Goal: Use online tool/utility: Use online tool/utility

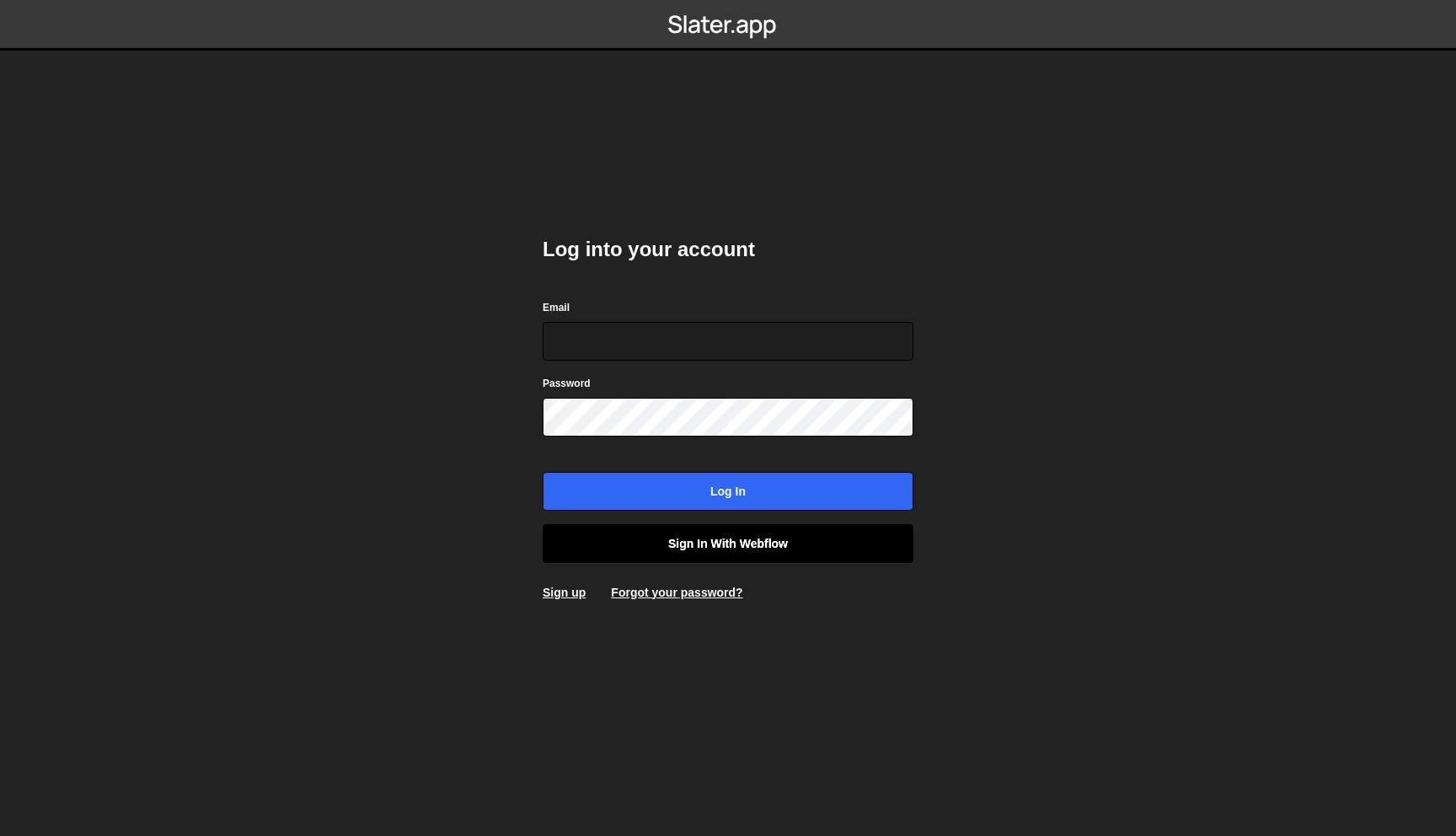
click at [748, 546] on link "Sign in with Webflow" at bounding box center [728, 543] width 371 height 39
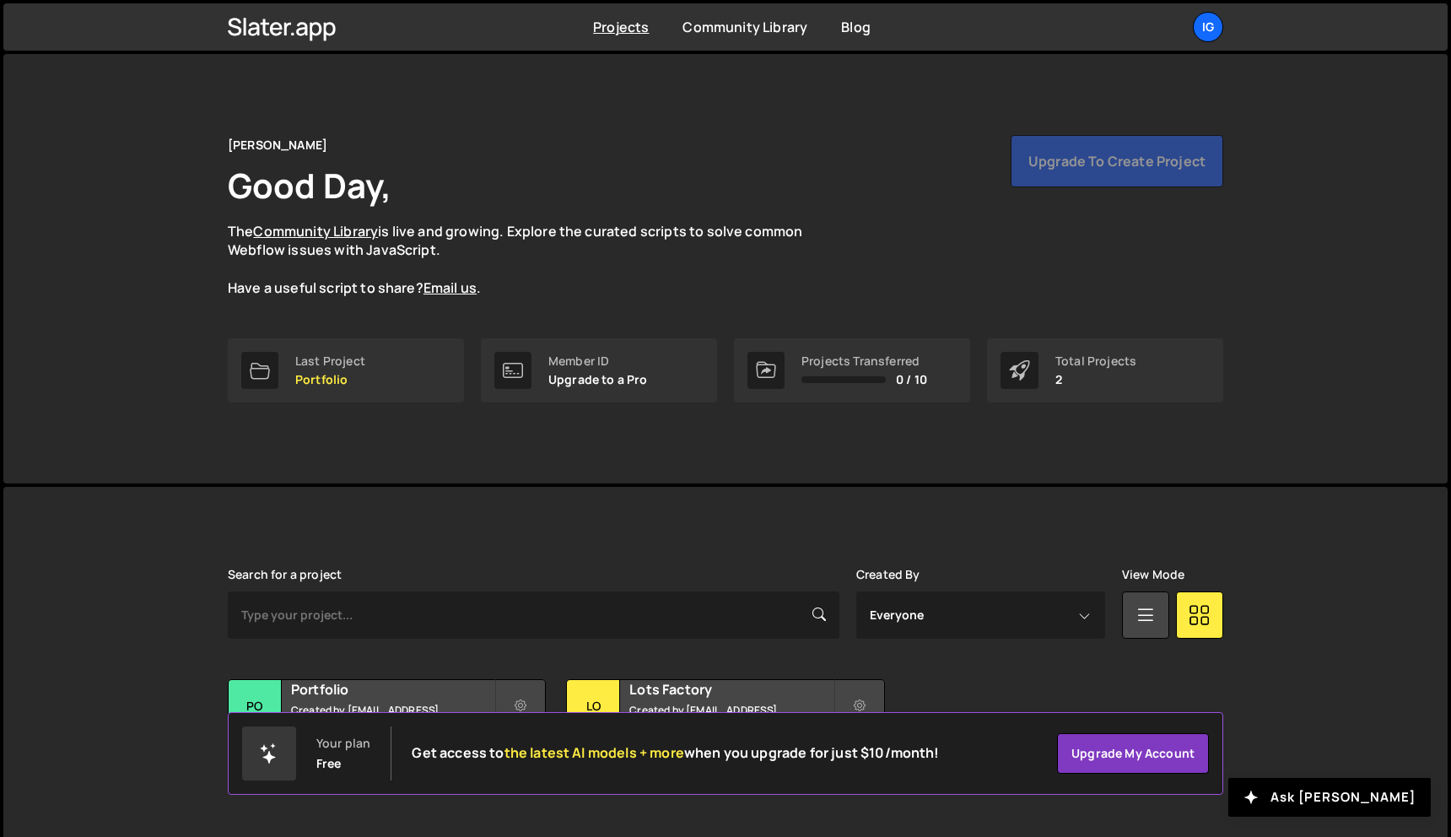
click at [389, 712] on div "Your plan Free Get access to the latest AI models + more when you upgrade for j…" at bounding box center [725, 753] width 995 height 83
click at [387, 705] on div "Portfolio Created by [EMAIL_ADDRESS][DOMAIN_NAME]" at bounding box center [387, 706] width 316 height 52
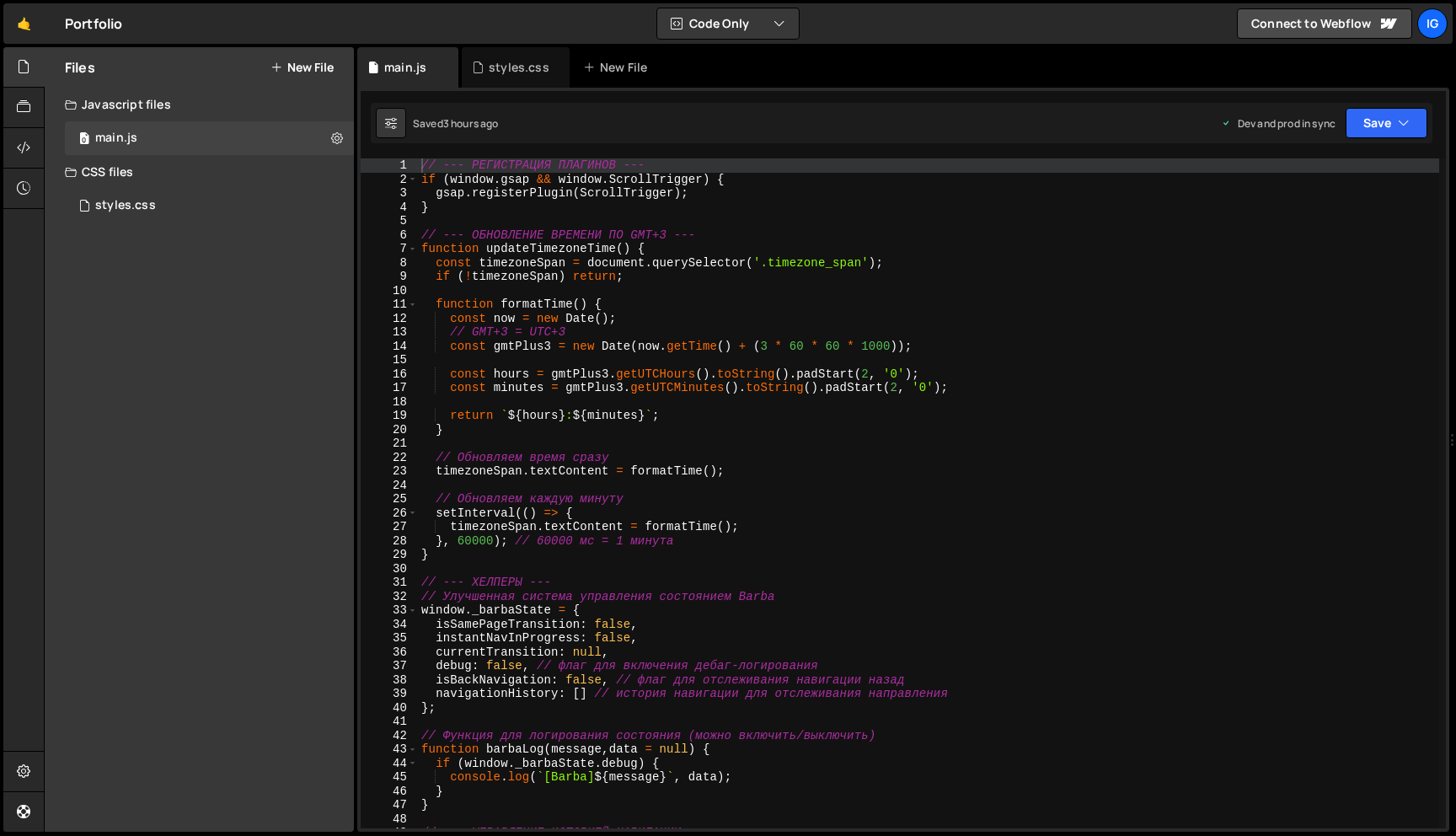
type textarea "if (!timezoneSpan) return;"
click at [482, 280] on div "// --- РЕГИСТРАЦИЯ ПЛАГИНОВ --- if ( window . gsap && window . ScrollTrigger ) …" at bounding box center [928, 507] width 1021 height 697
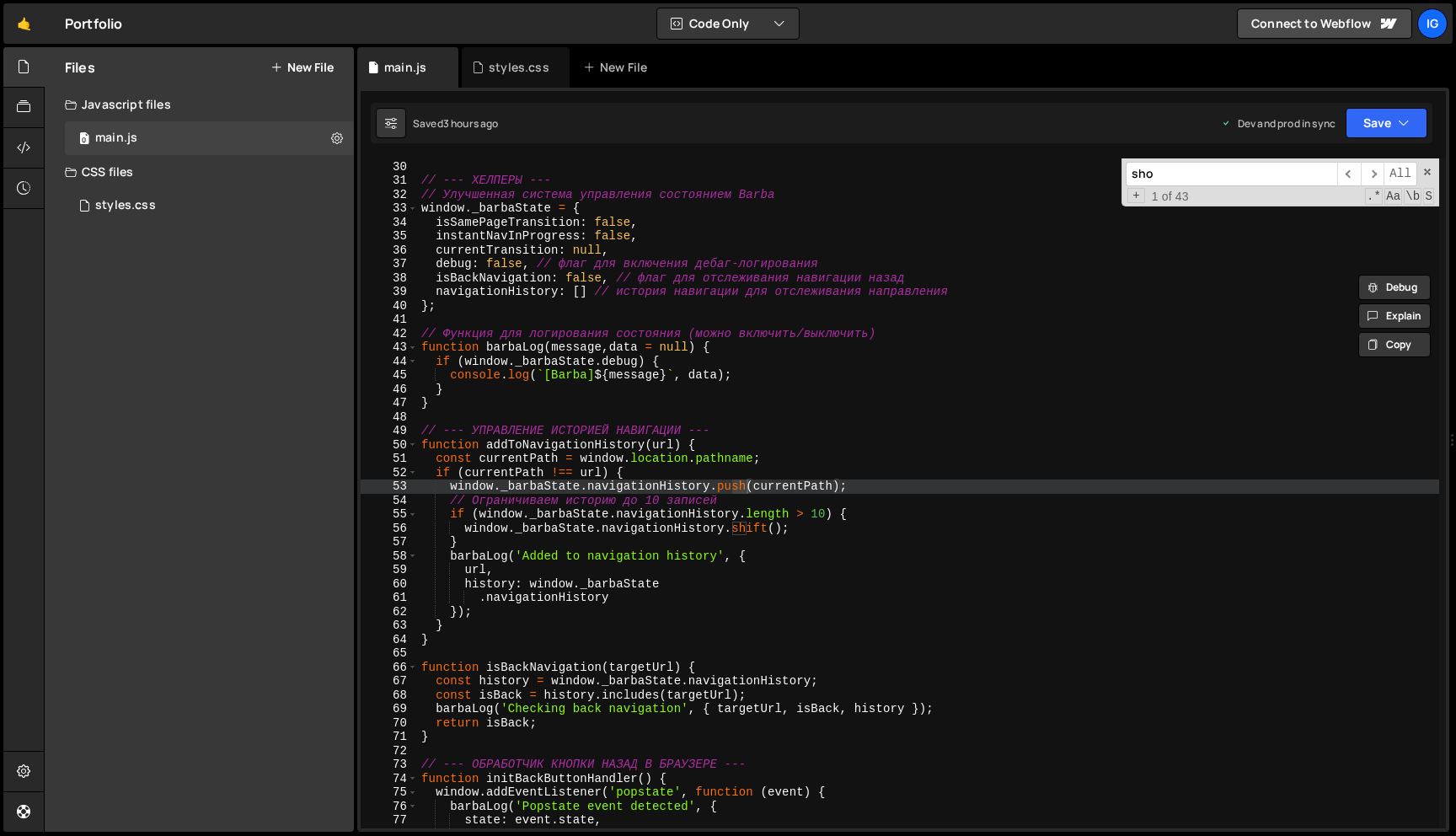
scroll to position [11316, 0]
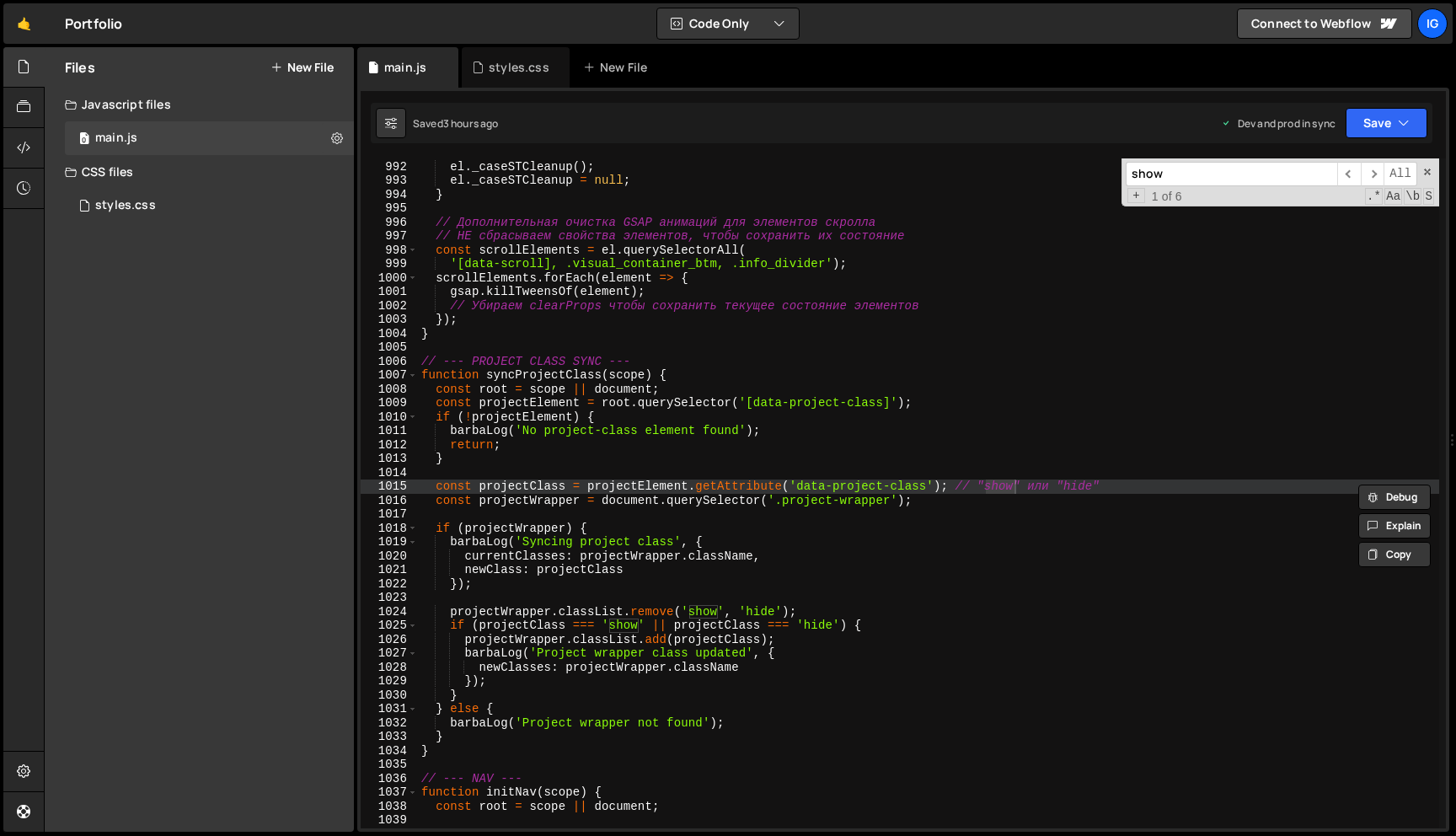
type input "show"
click at [530, 397] on div "if ( el . _caseSTCleanup ) { el . _caseSTCleanup ( ) ; el . _caseSTCleanup = nu…" at bounding box center [928, 494] width 1021 height 697
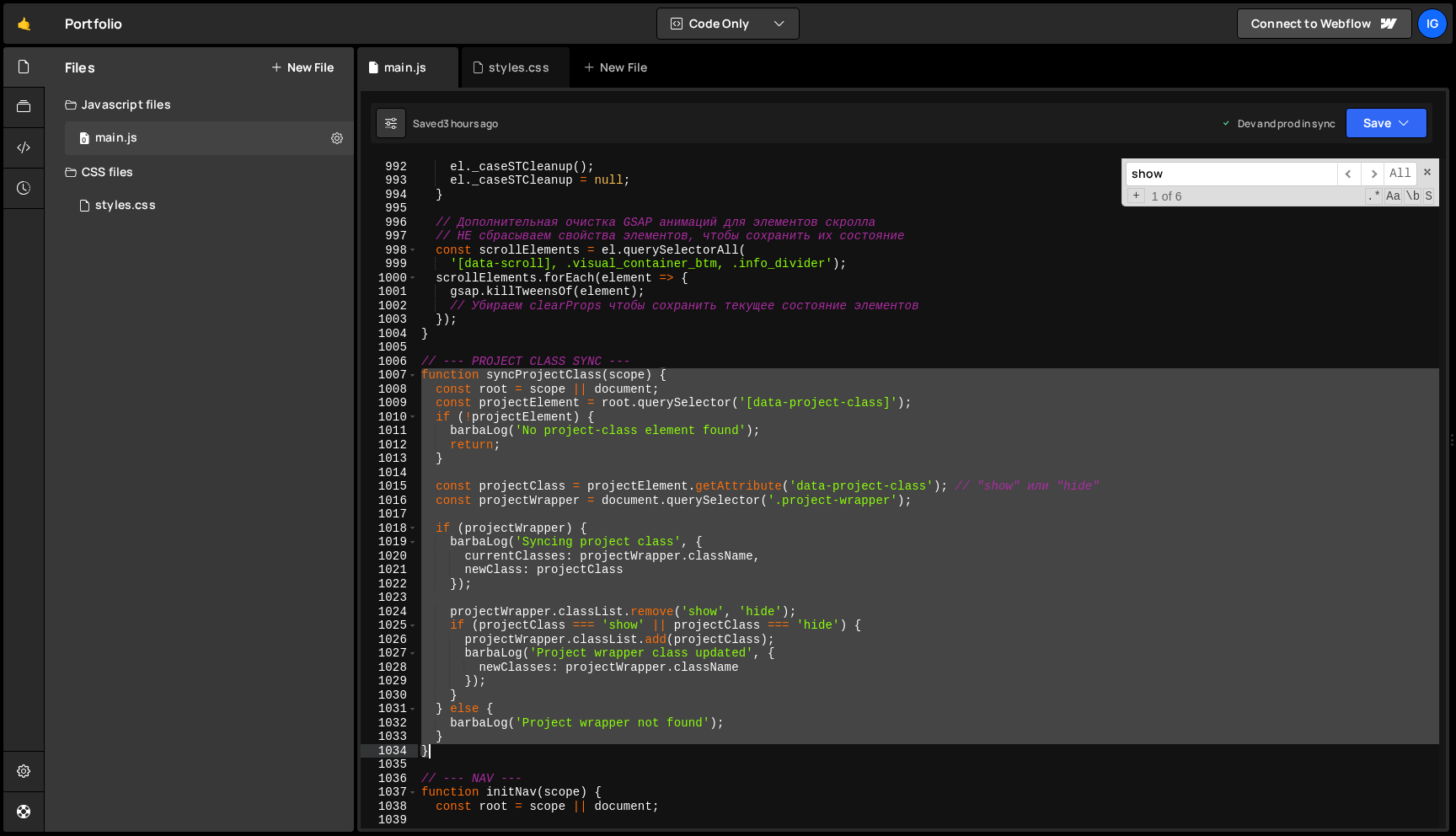
drag, startPoint x: 423, startPoint y: 374, endPoint x: 500, endPoint y: 744, distance: 377.9
click at [500, 744] on div "if ( el . _caseSTCleanup ) { el . _caseSTCleanup ( ) ; el . _caseSTCleanup = nu…" at bounding box center [928, 494] width 1021 height 697
paste textarea
type textarea "}"
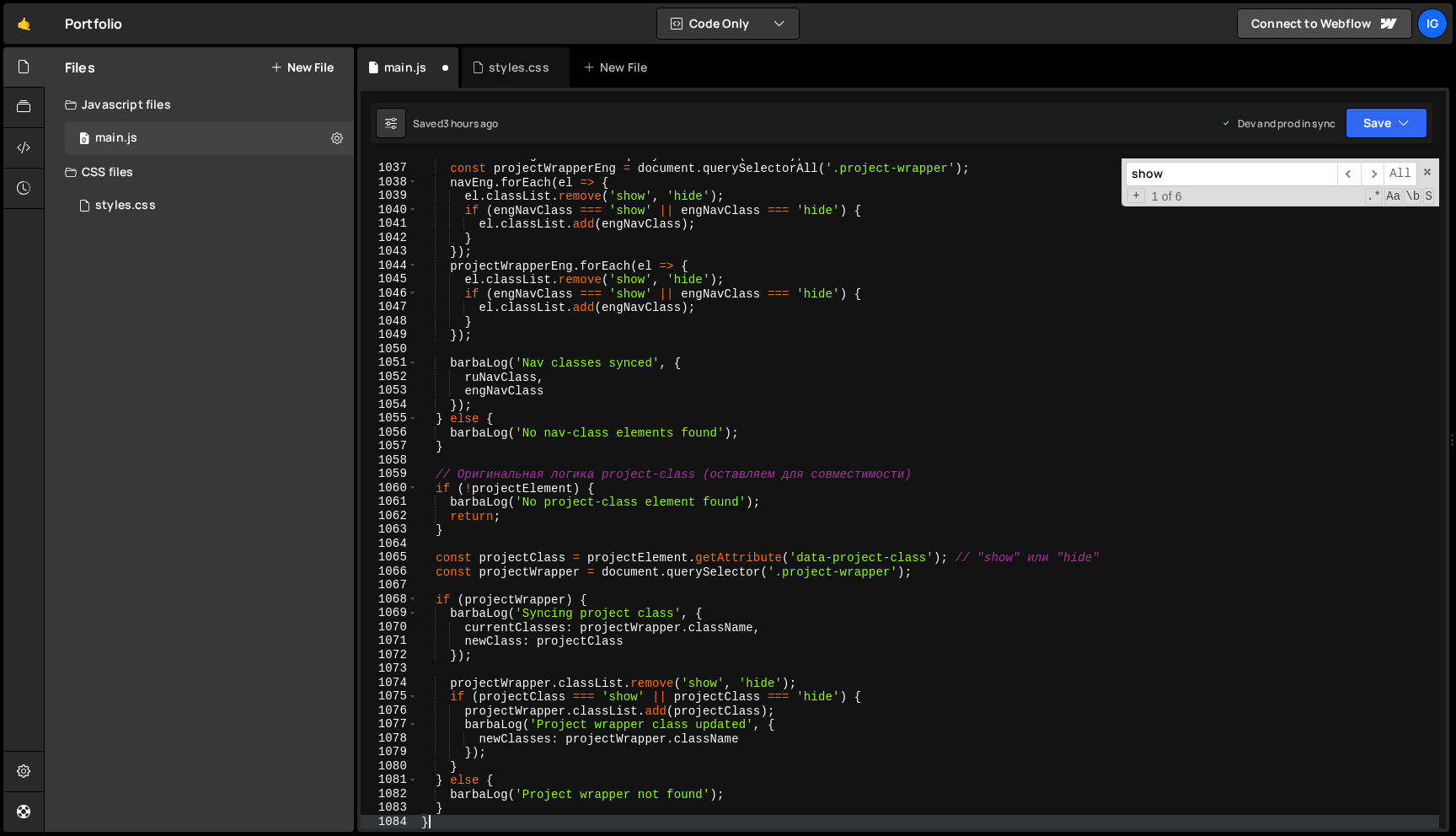
scroll to position [11429, 0]
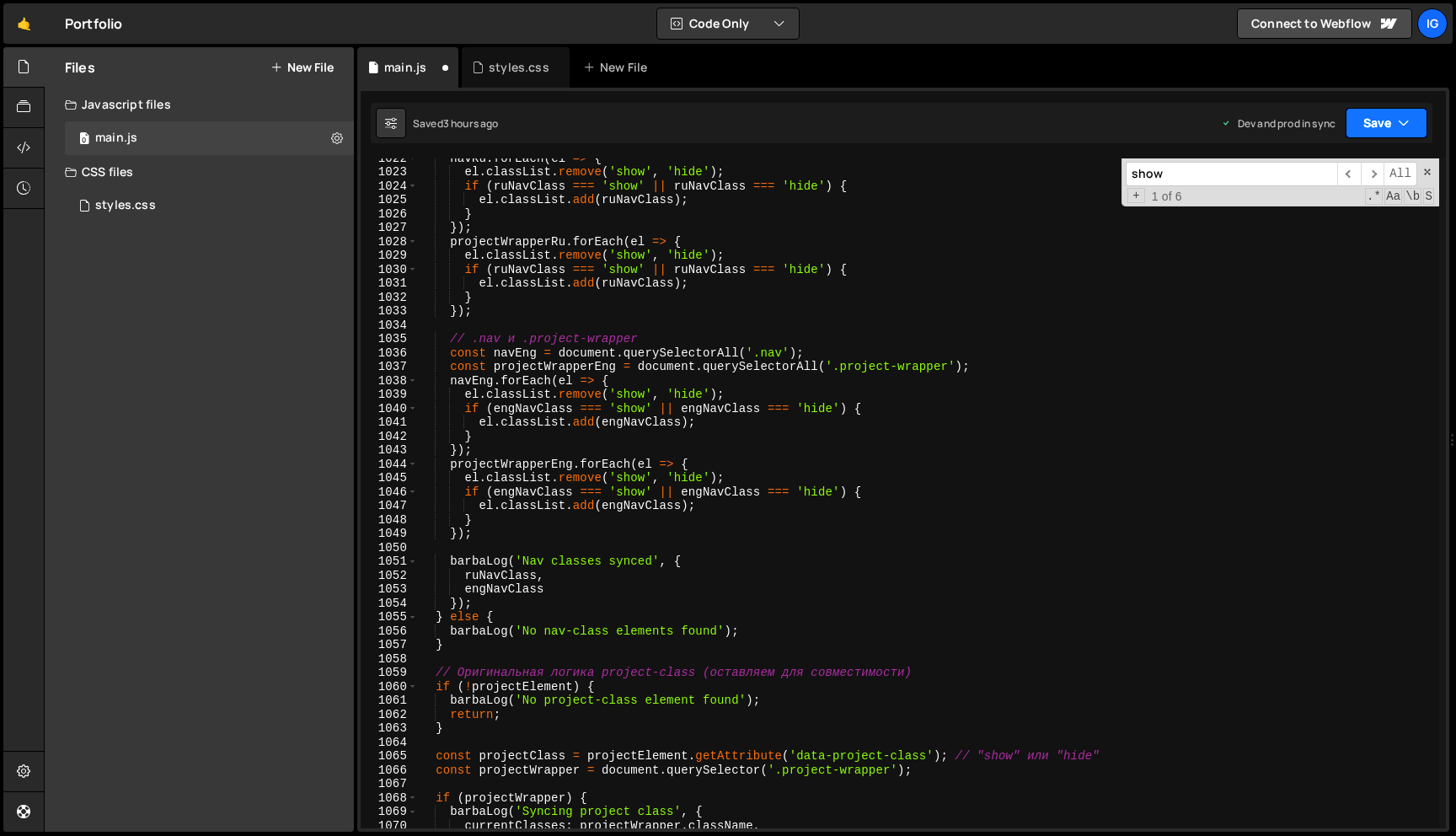
click at [1370, 135] on button "Save" at bounding box center [1387, 123] width 82 height 30
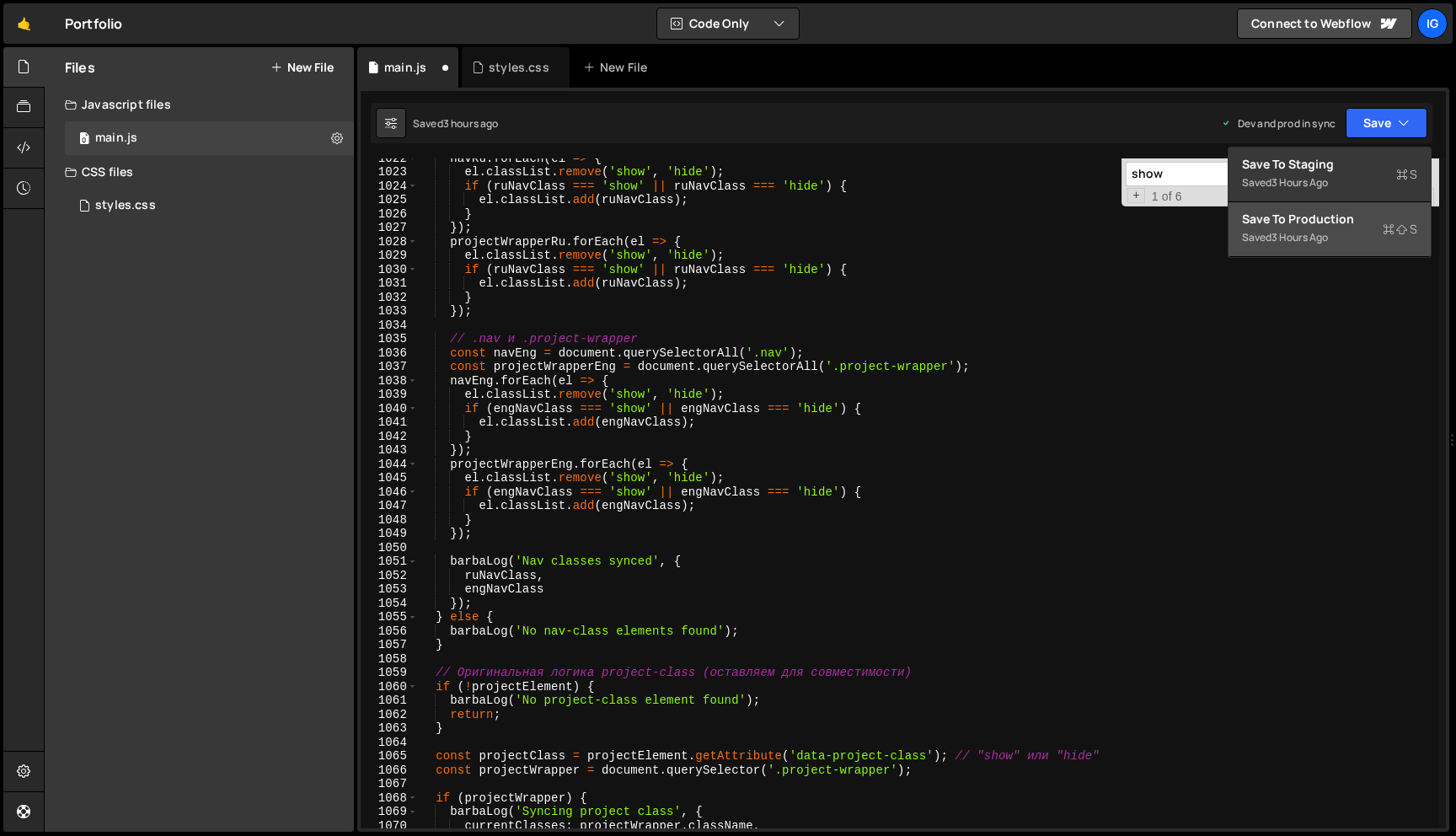
click at [1312, 236] on div "3 hours ago" at bounding box center [1300, 237] width 57 height 14
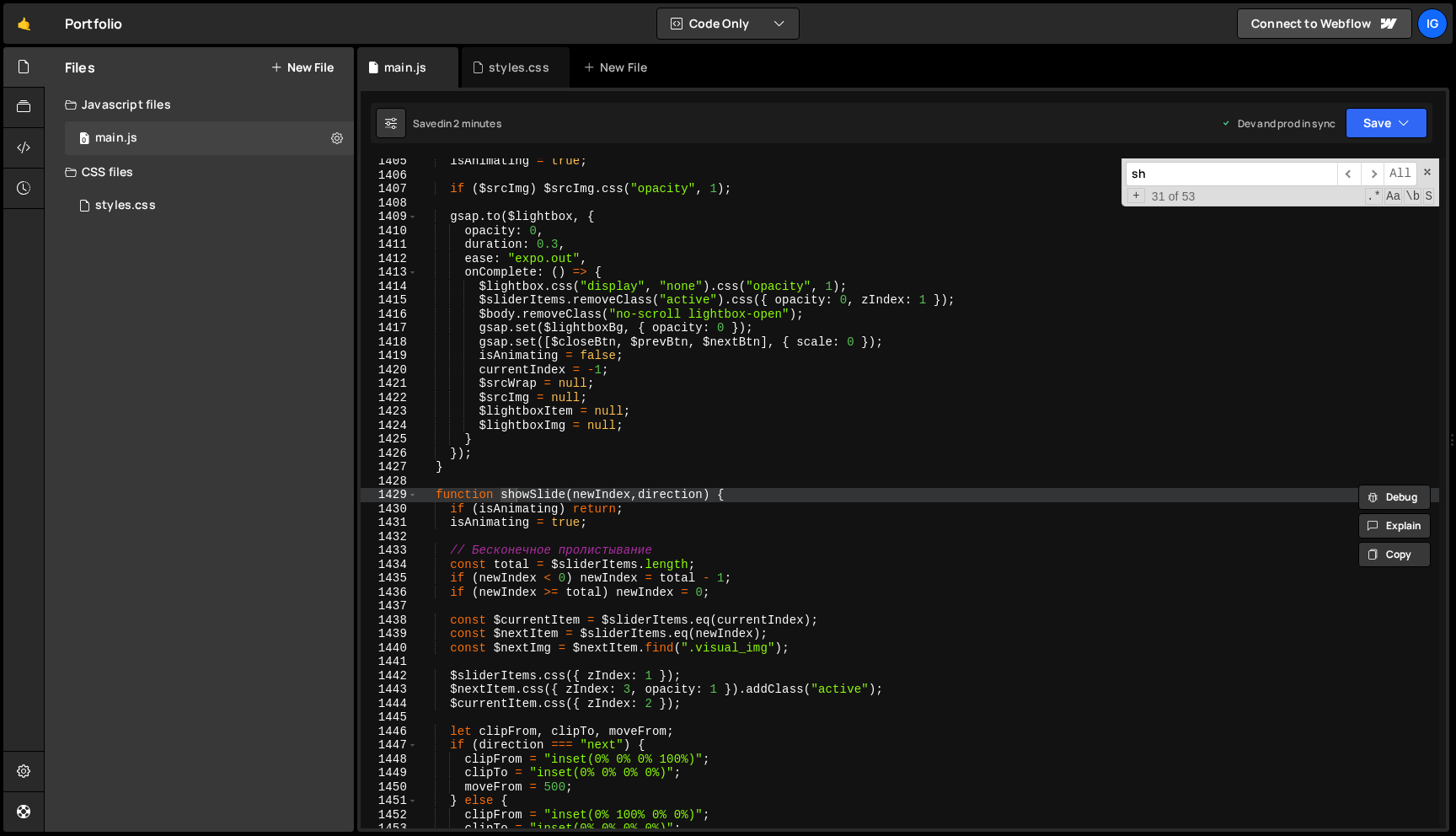
scroll to position [15582, 0]
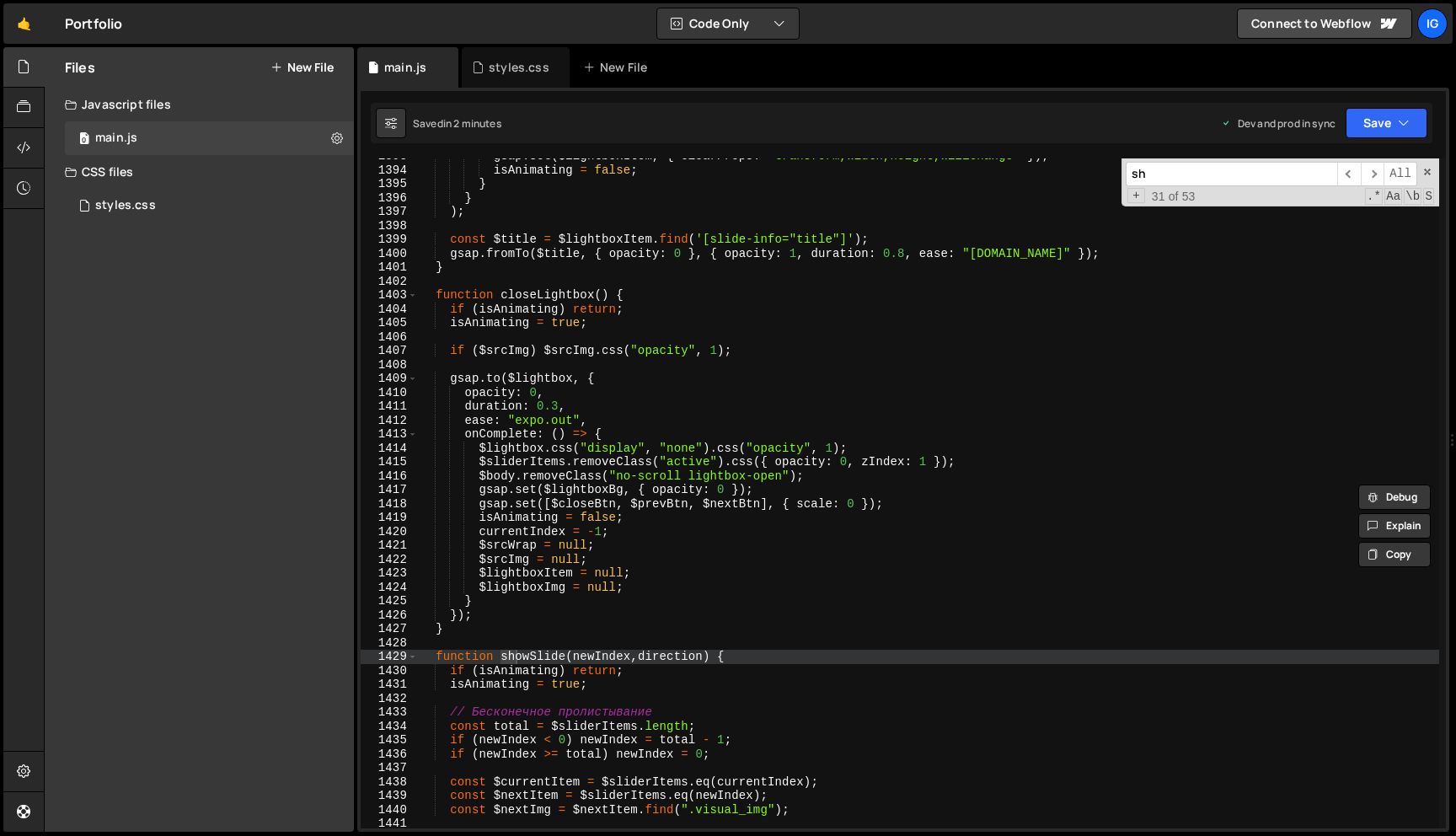
type input "s"
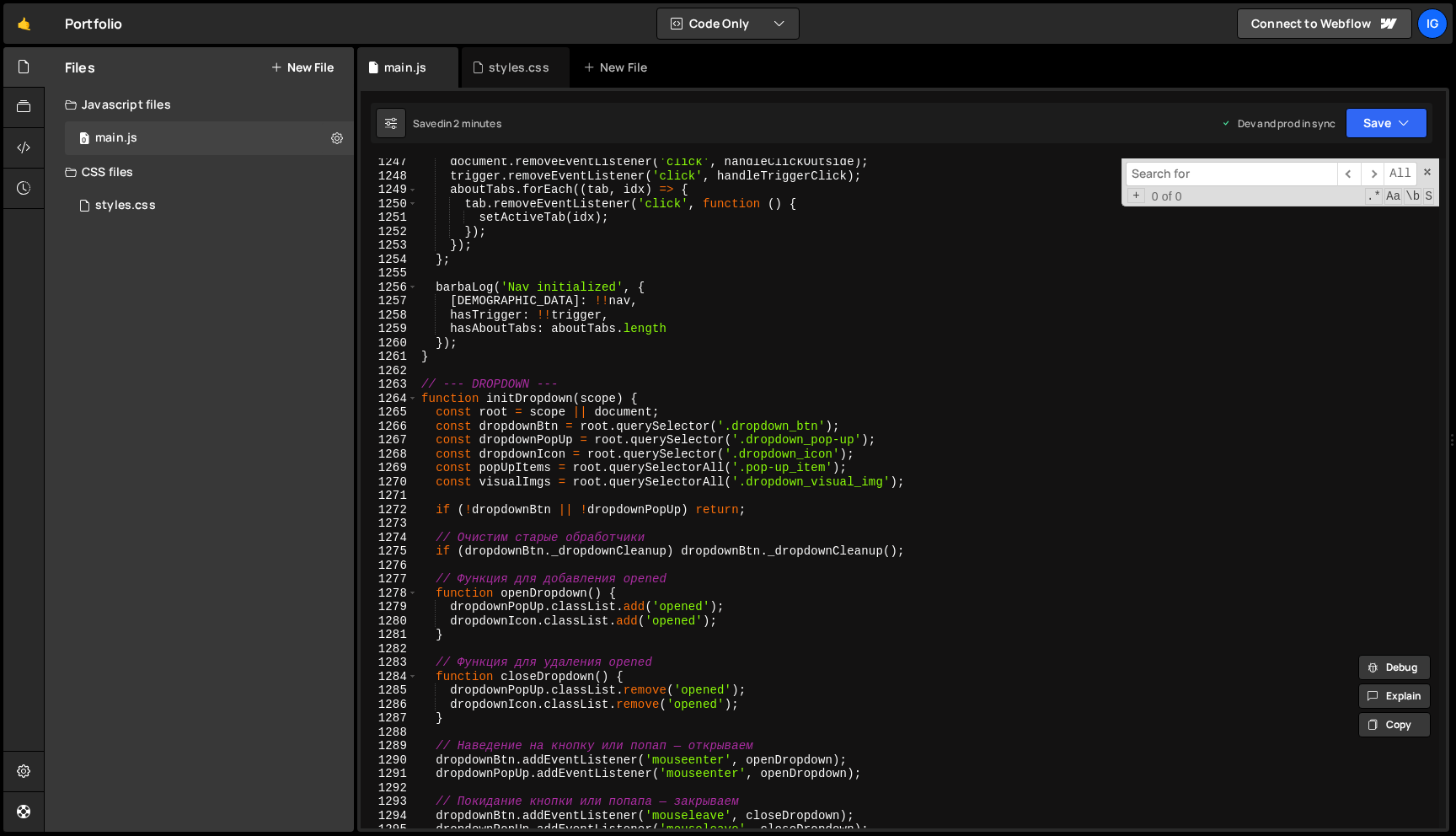
scroll to position [13944, 0]
click at [1230, 180] on input at bounding box center [1232, 174] width 212 height 24
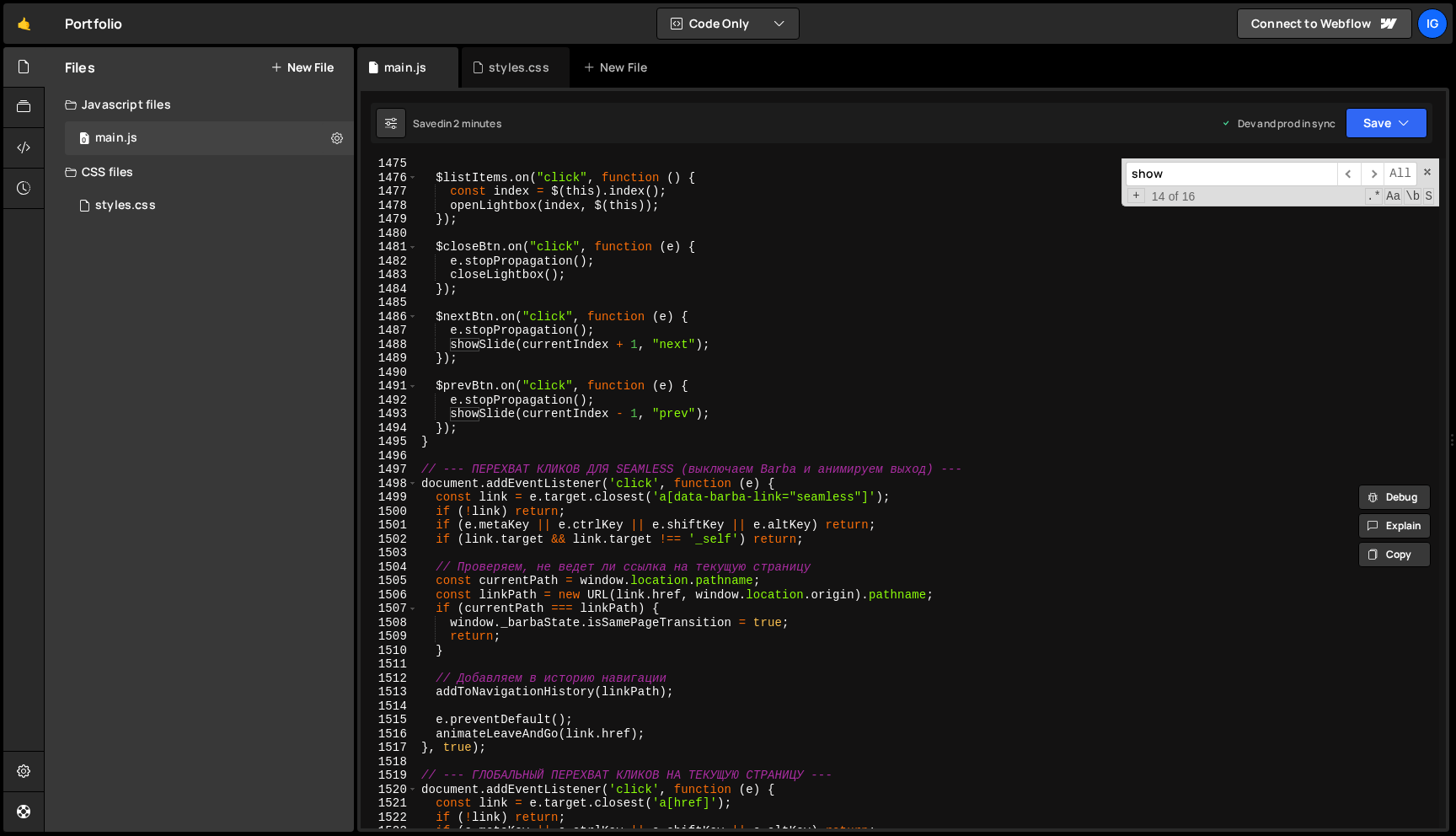
scroll to position [16496, 0]
click at [1187, 172] on input "show" at bounding box center [1232, 174] width 212 height 24
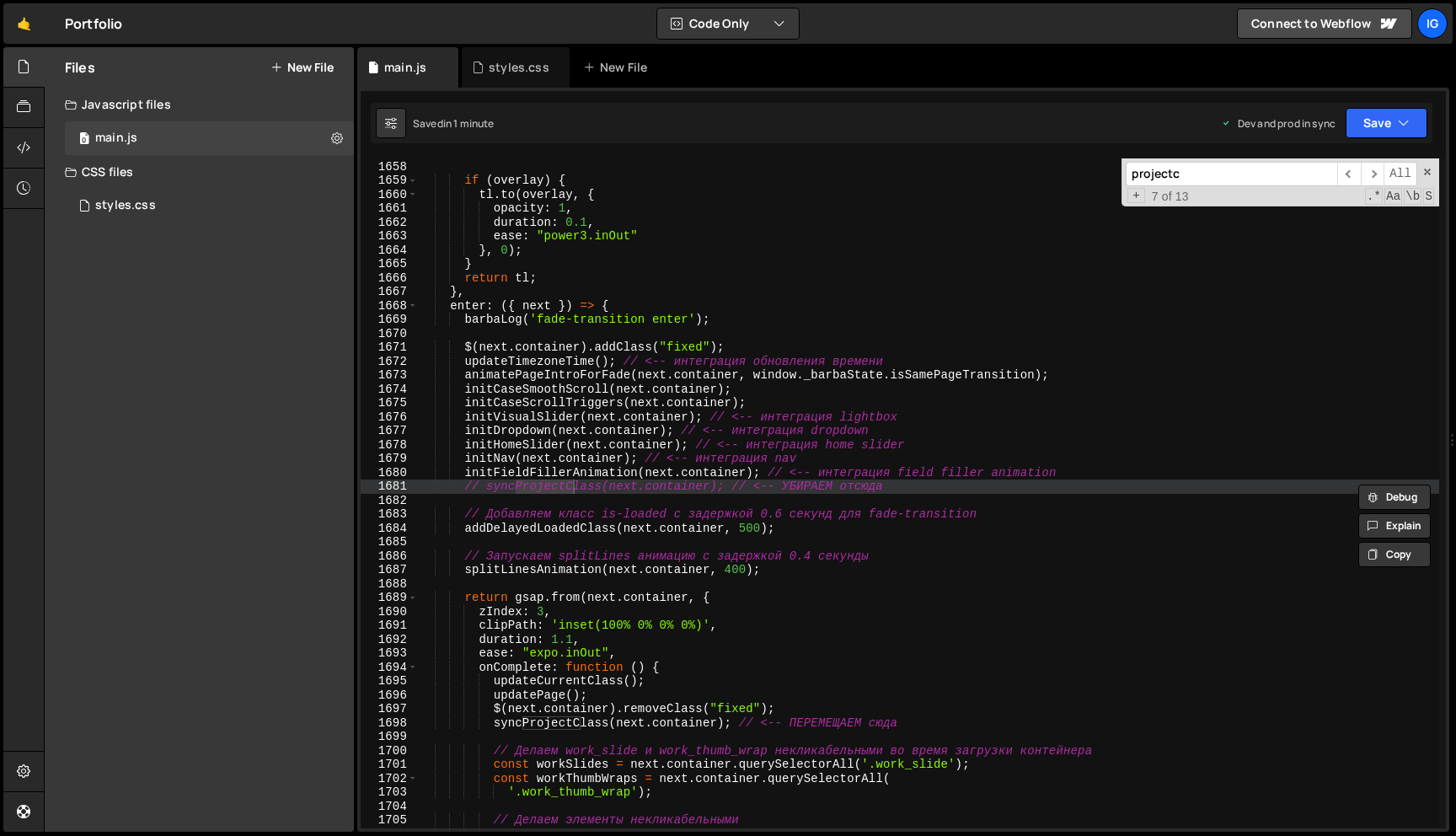
scroll to position [18539, 0]
click at [1352, 177] on span "​" at bounding box center [1349, 174] width 24 height 24
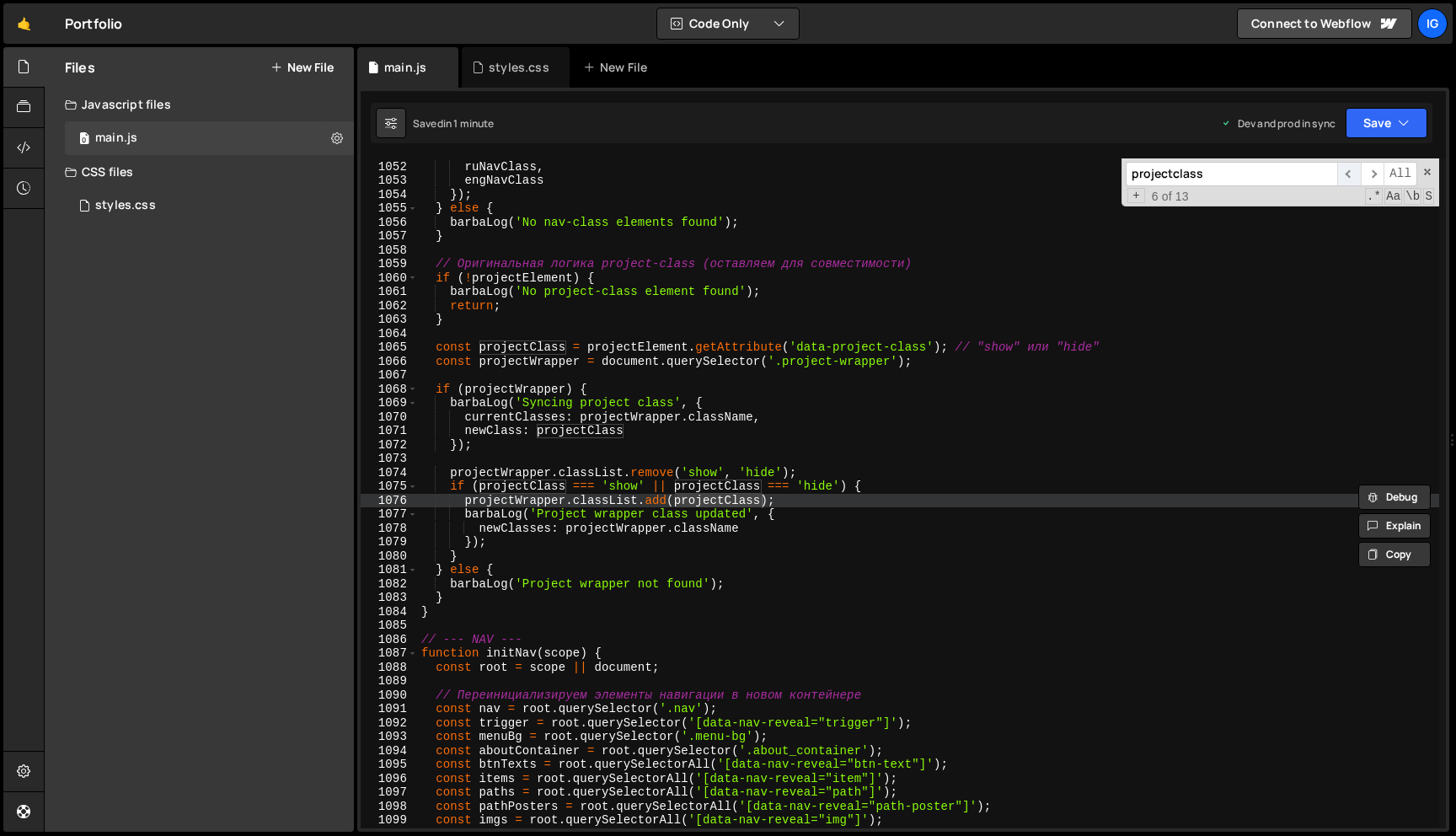
scroll to position [11758, 0]
click at [1352, 177] on span "​" at bounding box center [1349, 174] width 24 height 24
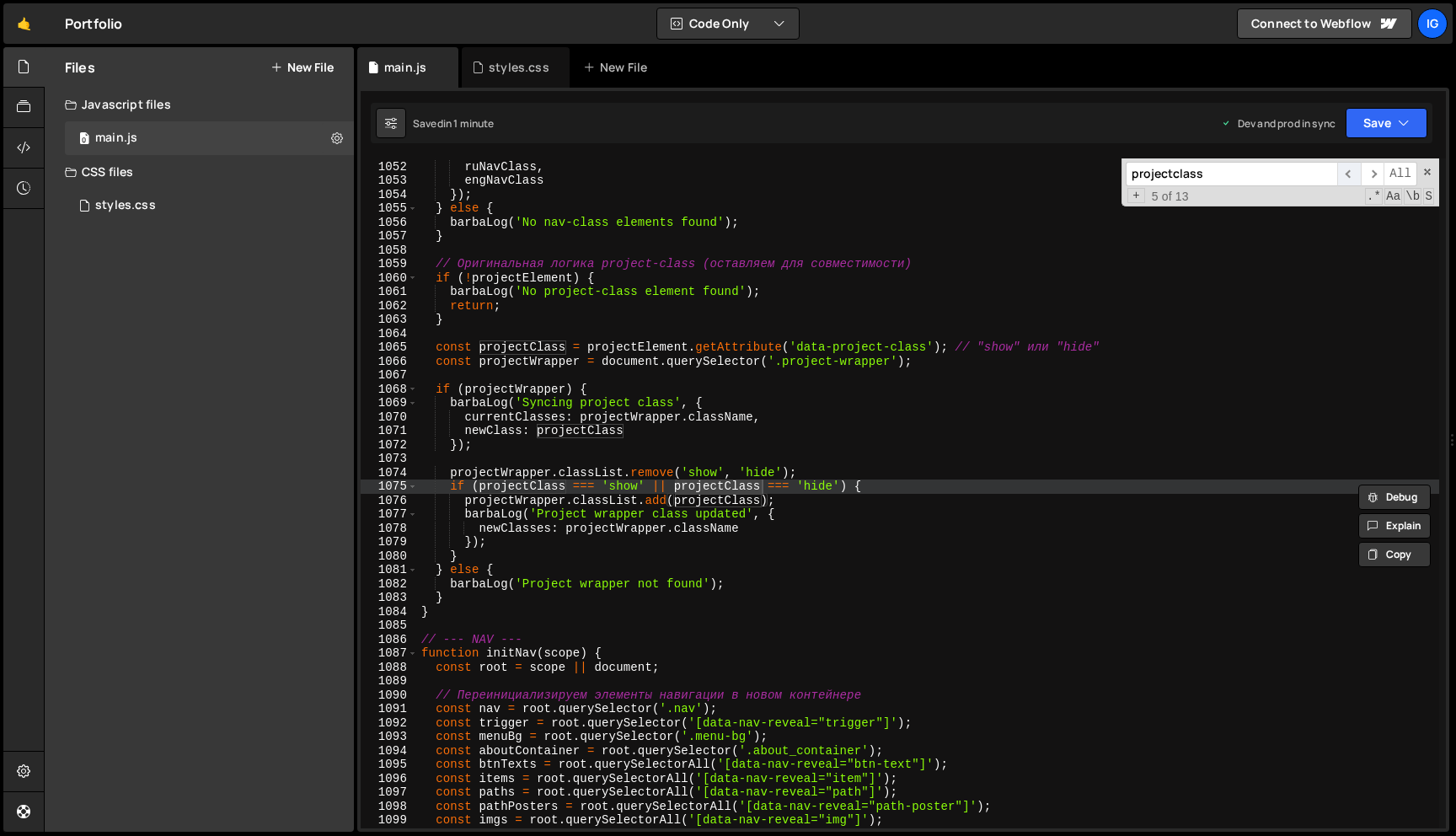
click at [1352, 177] on span "​" at bounding box center [1349, 174] width 24 height 24
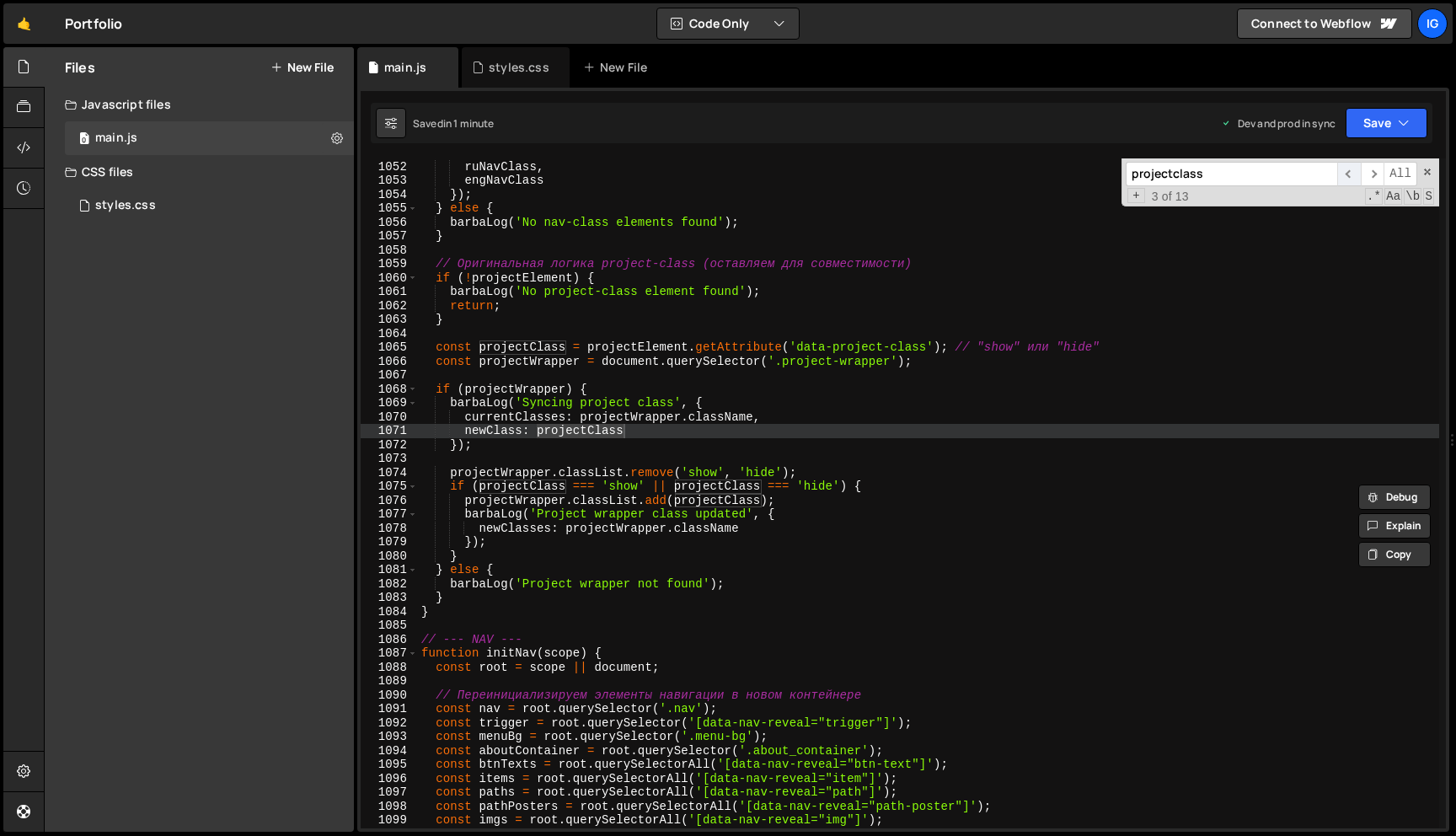
click at [1352, 177] on span "​" at bounding box center [1349, 174] width 24 height 24
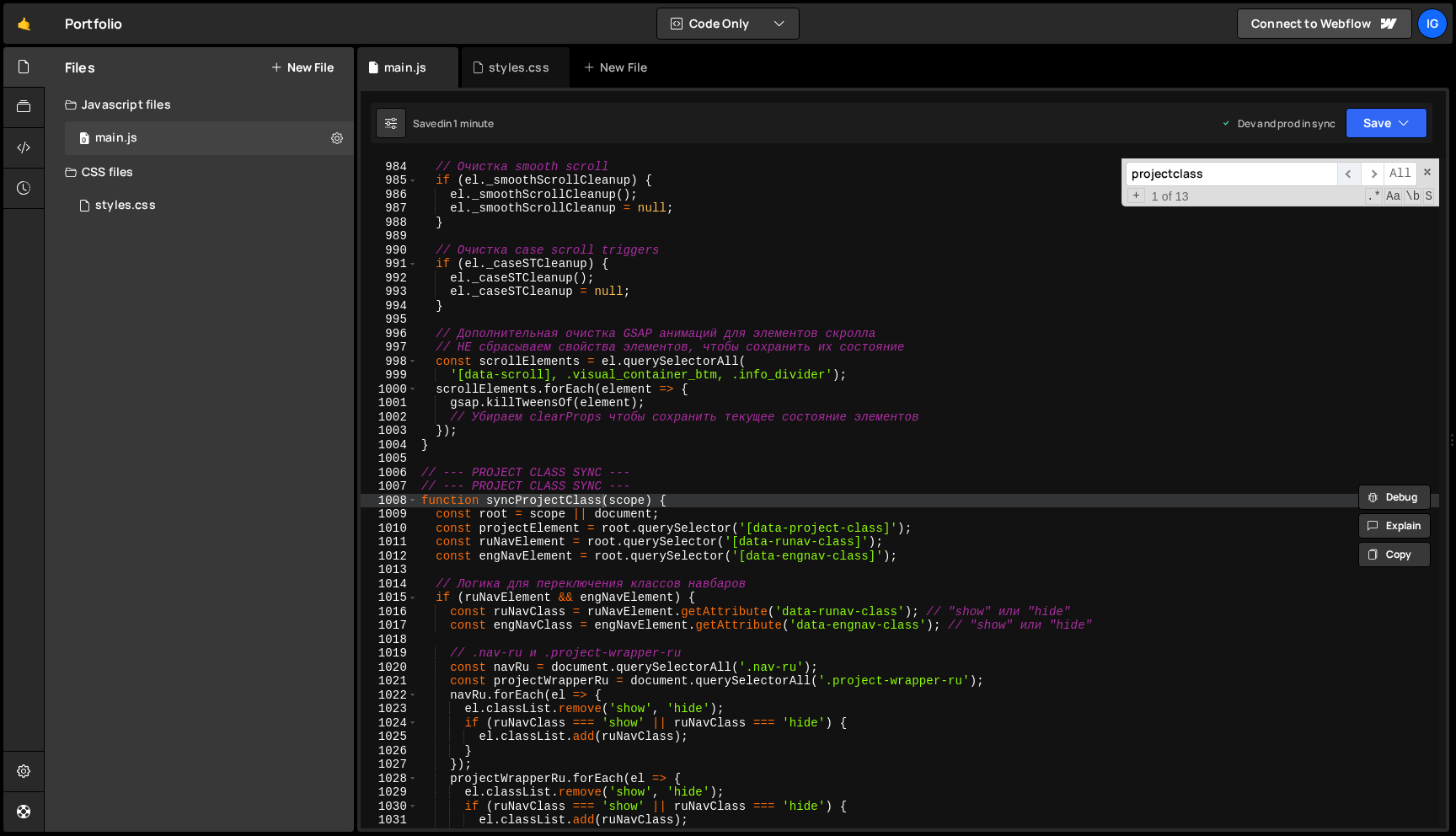
click at [1352, 177] on span "​" at bounding box center [1349, 174] width 24 height 24
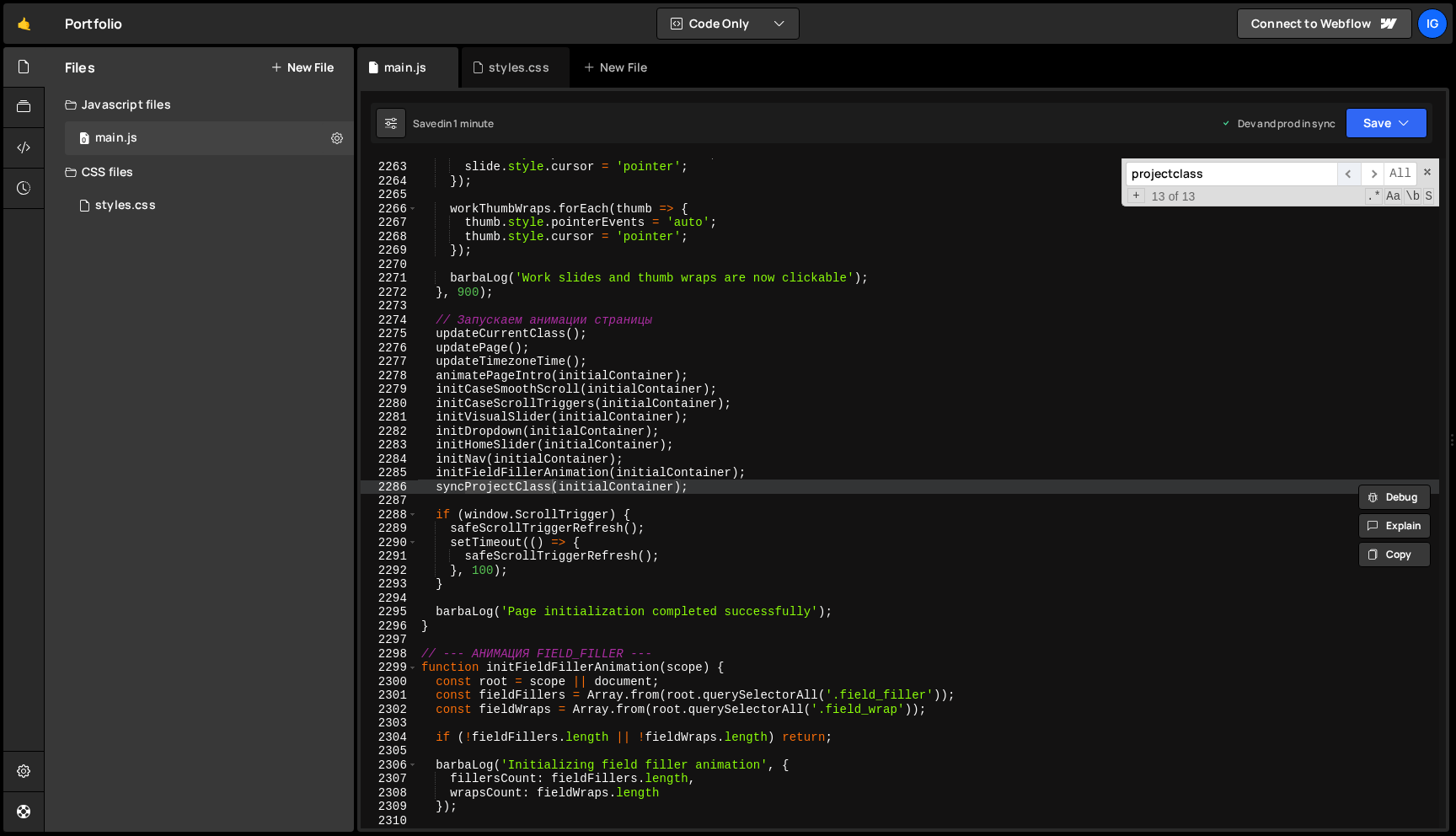
click at [1352, 177] on span "​" at bounding box center [1349, 174] width 24 height 24
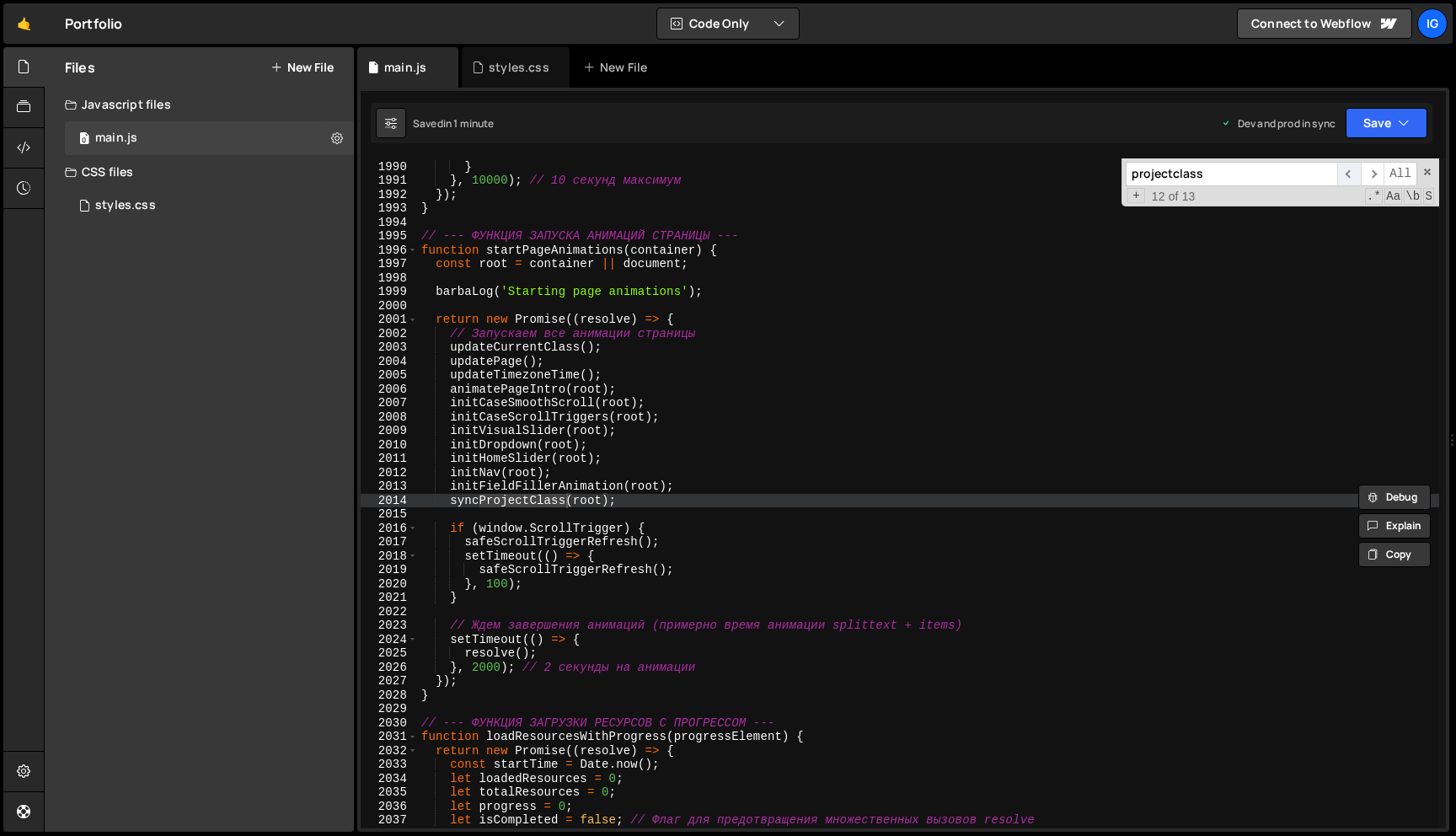
click at [1352, 177] on span "​" at bounding box center [1349, 174] width 24 height 24
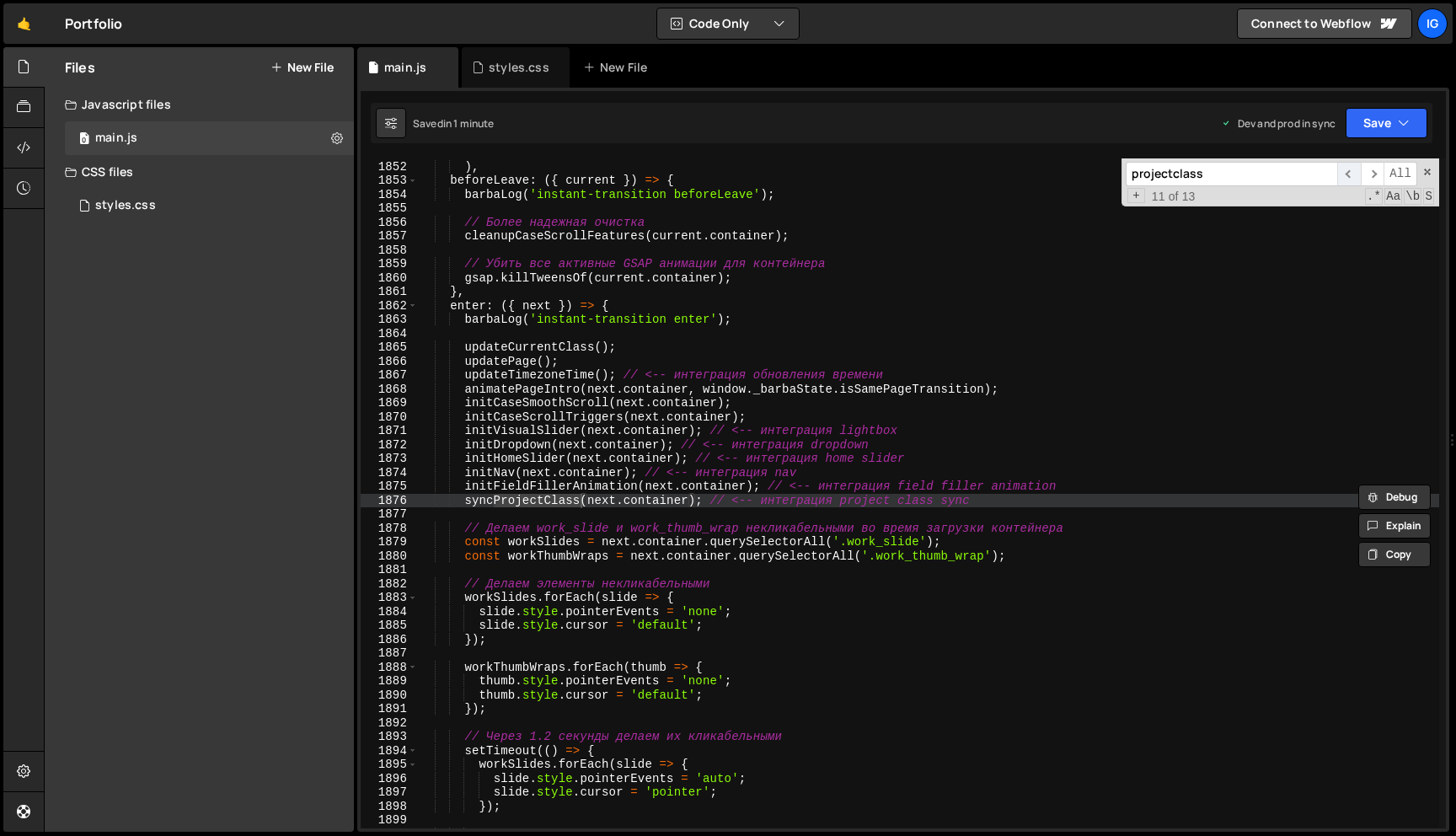
click at [1352, 177] on span "​" at bounding box center [1349, 174] width 24 height 24
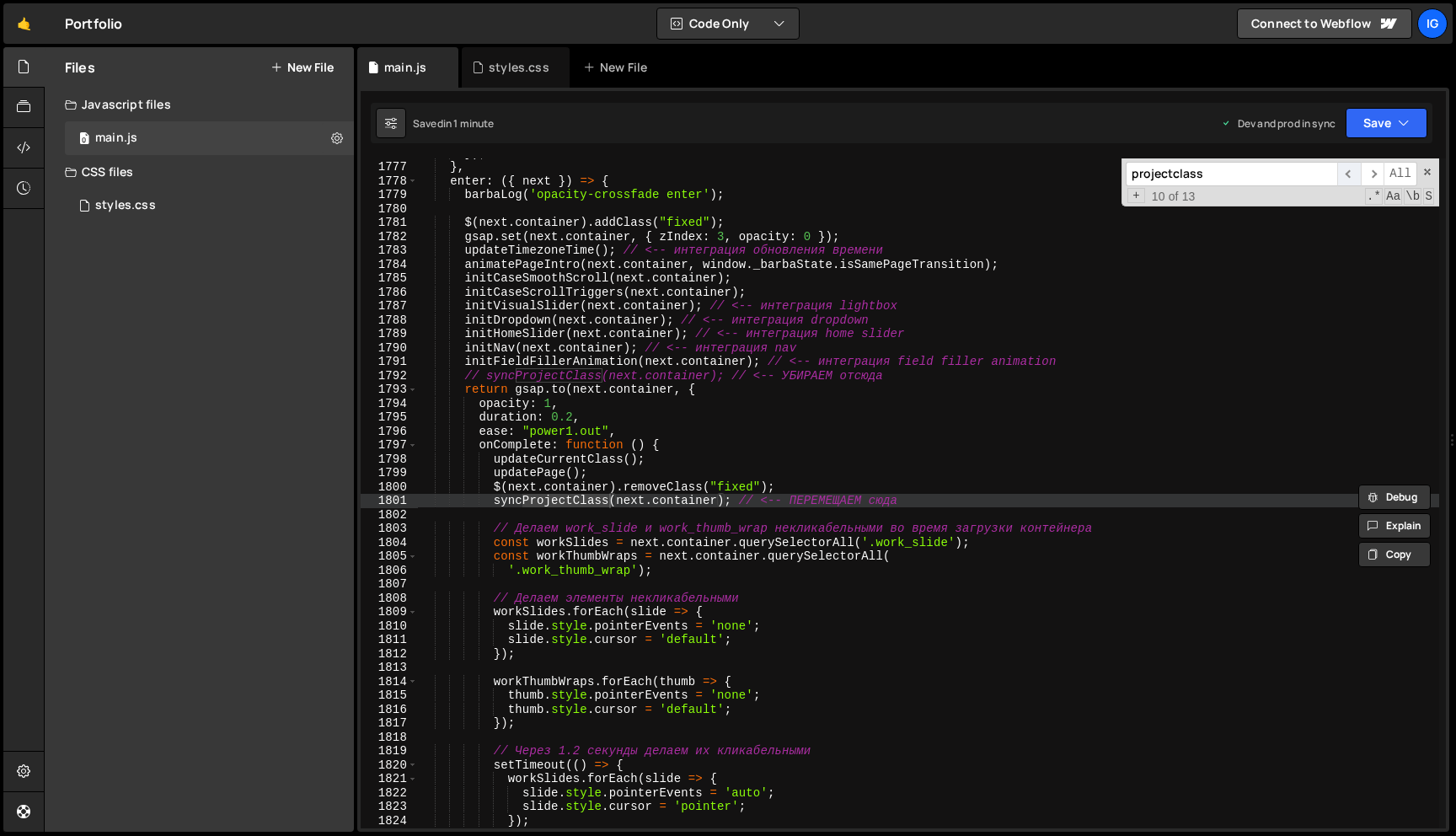
click at [1352, 177] on span "​" at bounding box center [1349, 174] width 24 height 24
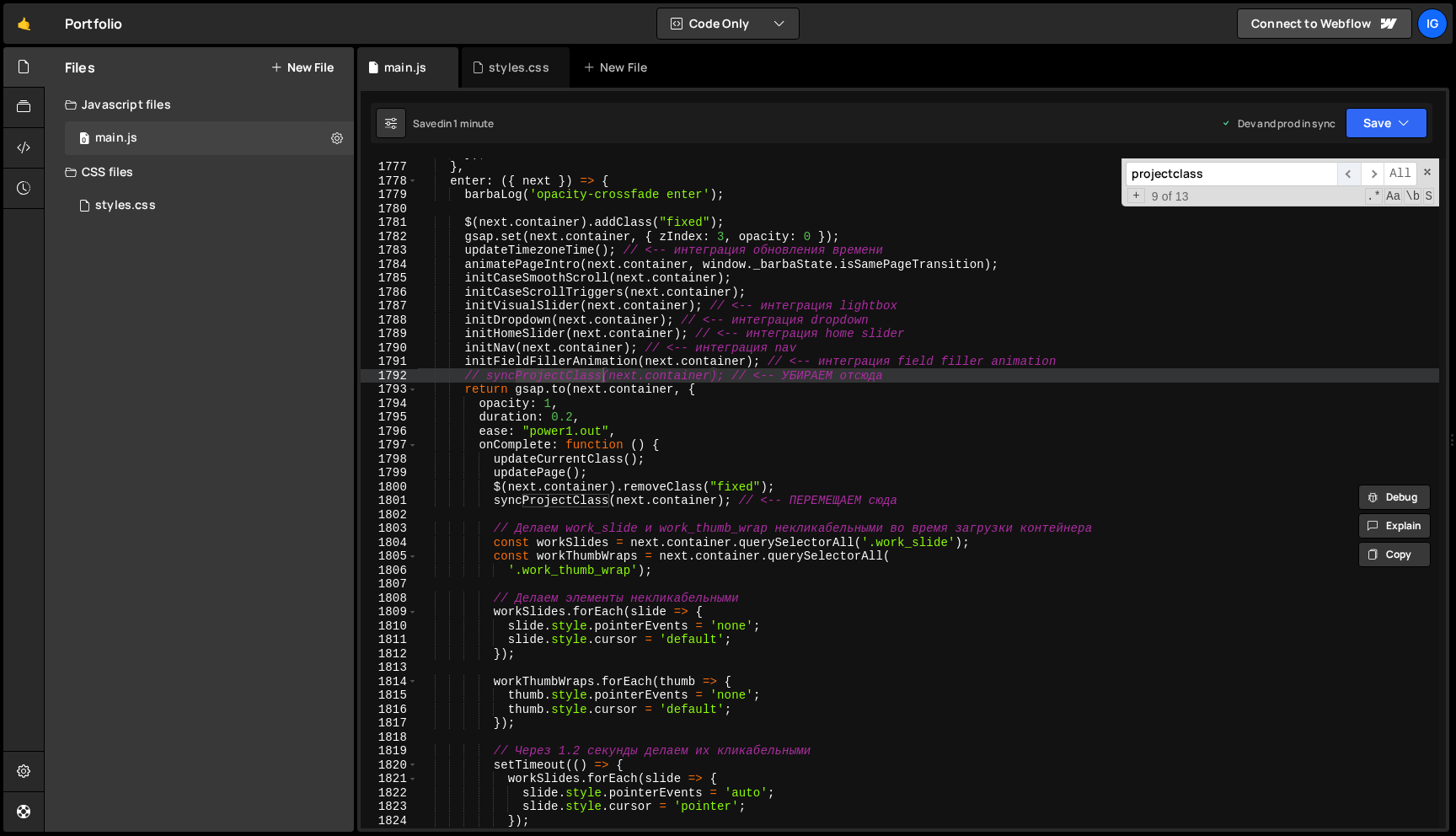
click at [1352, 177] on span "​" at bounding box center [1349, 174] width 24 height 24
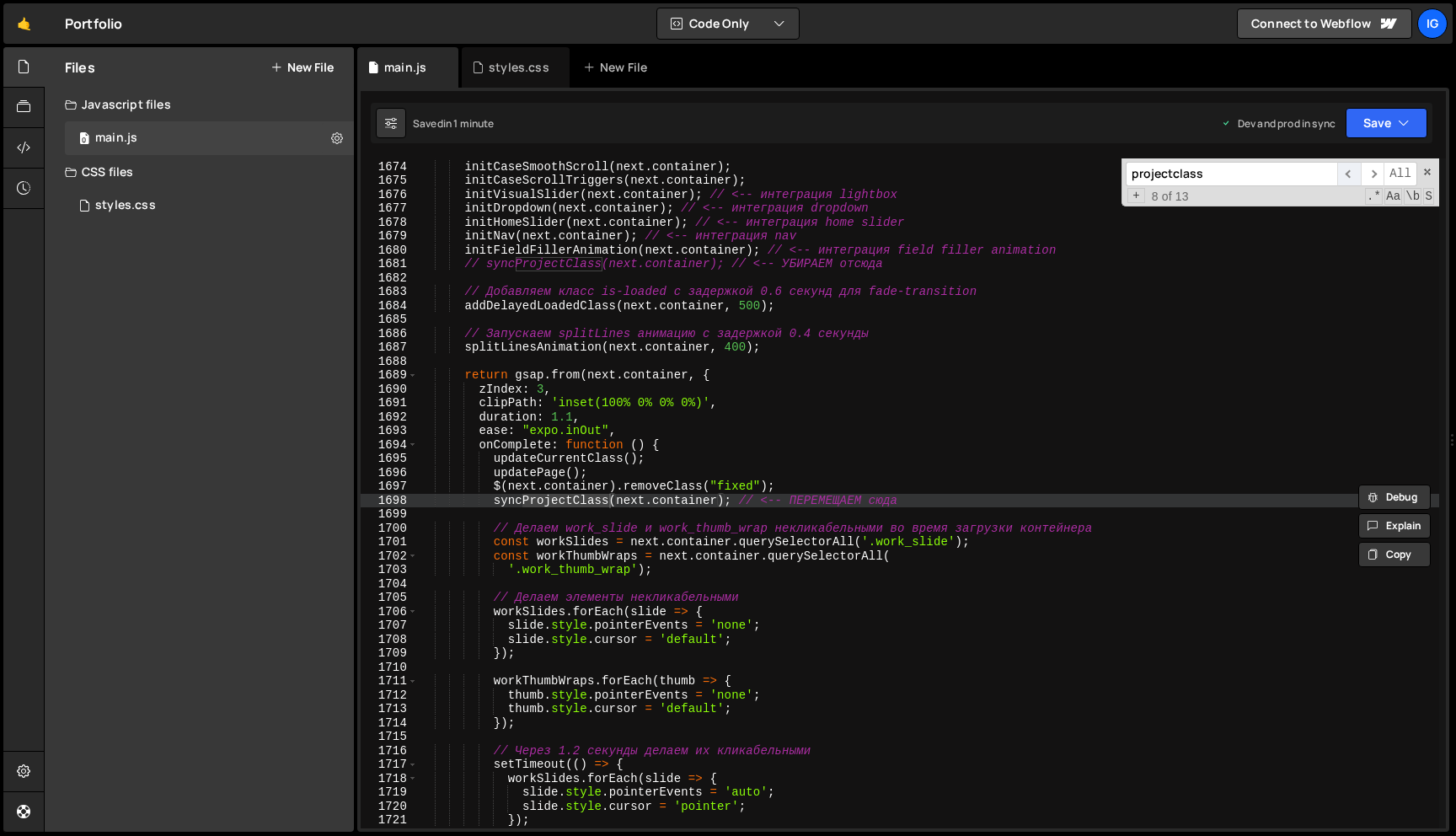
click at [1352, 177] on span "​" at bounding box center [1349, 174] width 24 height 24
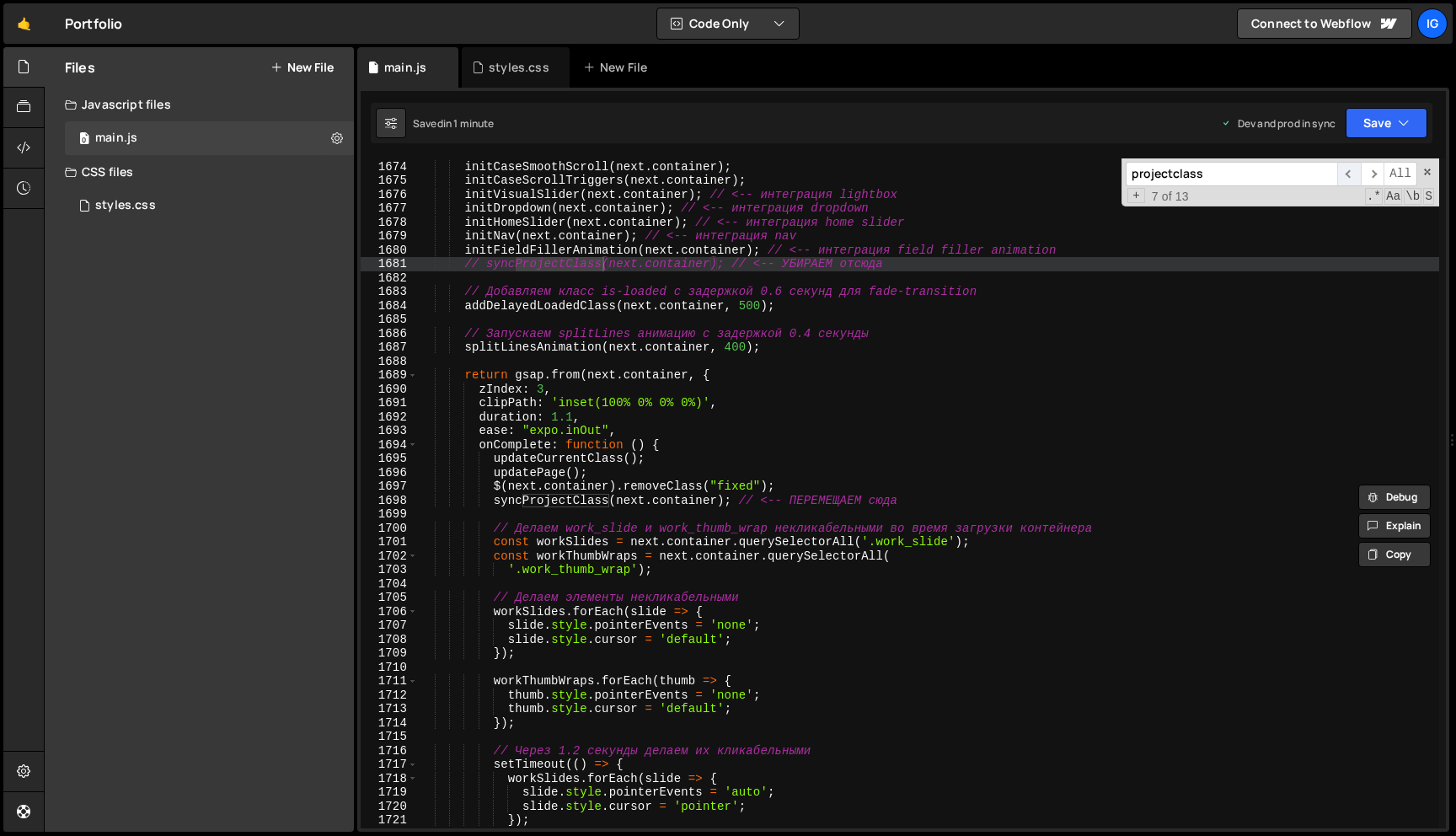
click at [1352, 178] on span "​" at bounding box center [1349, 174] width 24 height 24
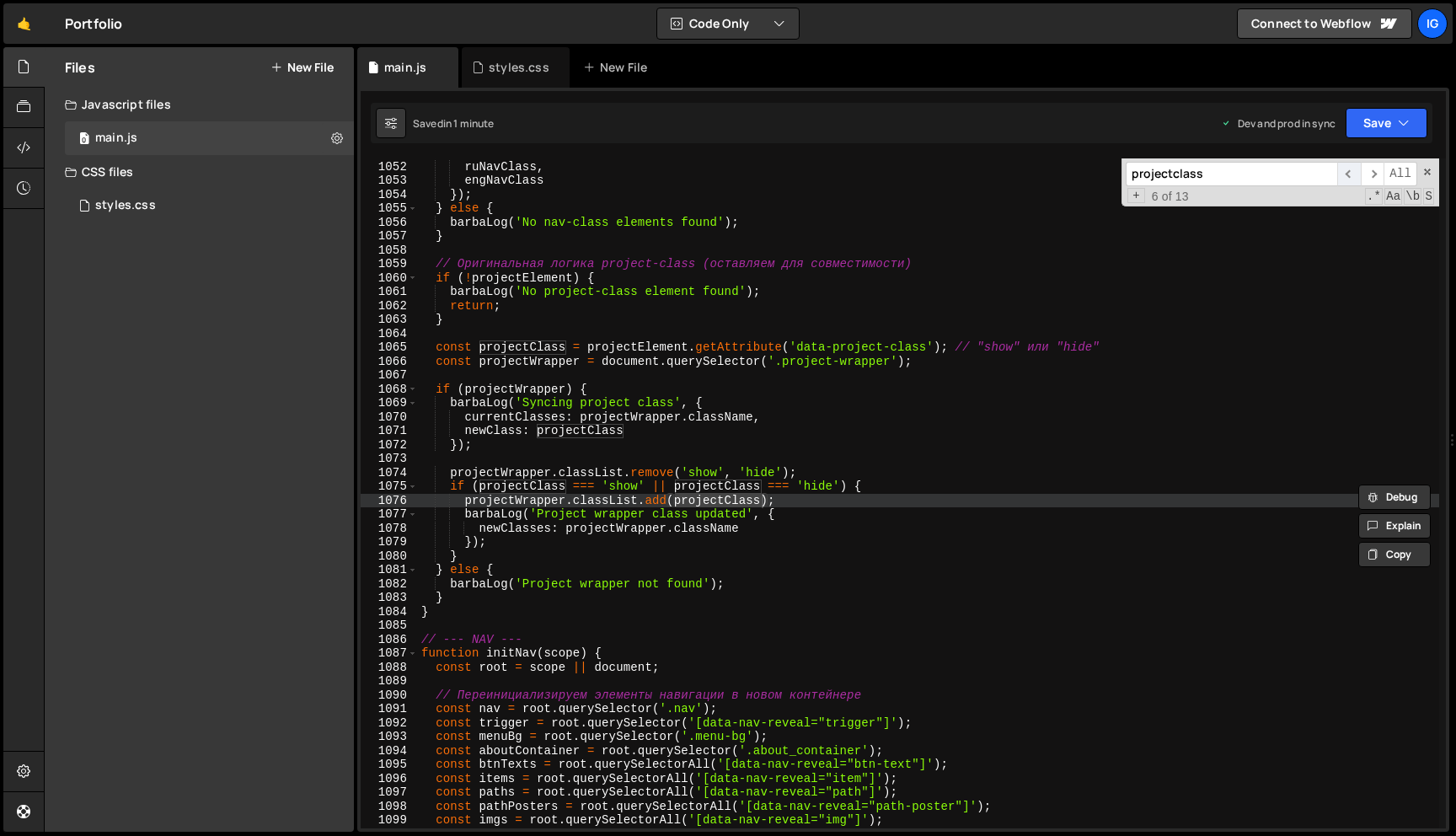
click at [1352, 178] on span "​" at bounding box center [1349, 174] width 24 height 24
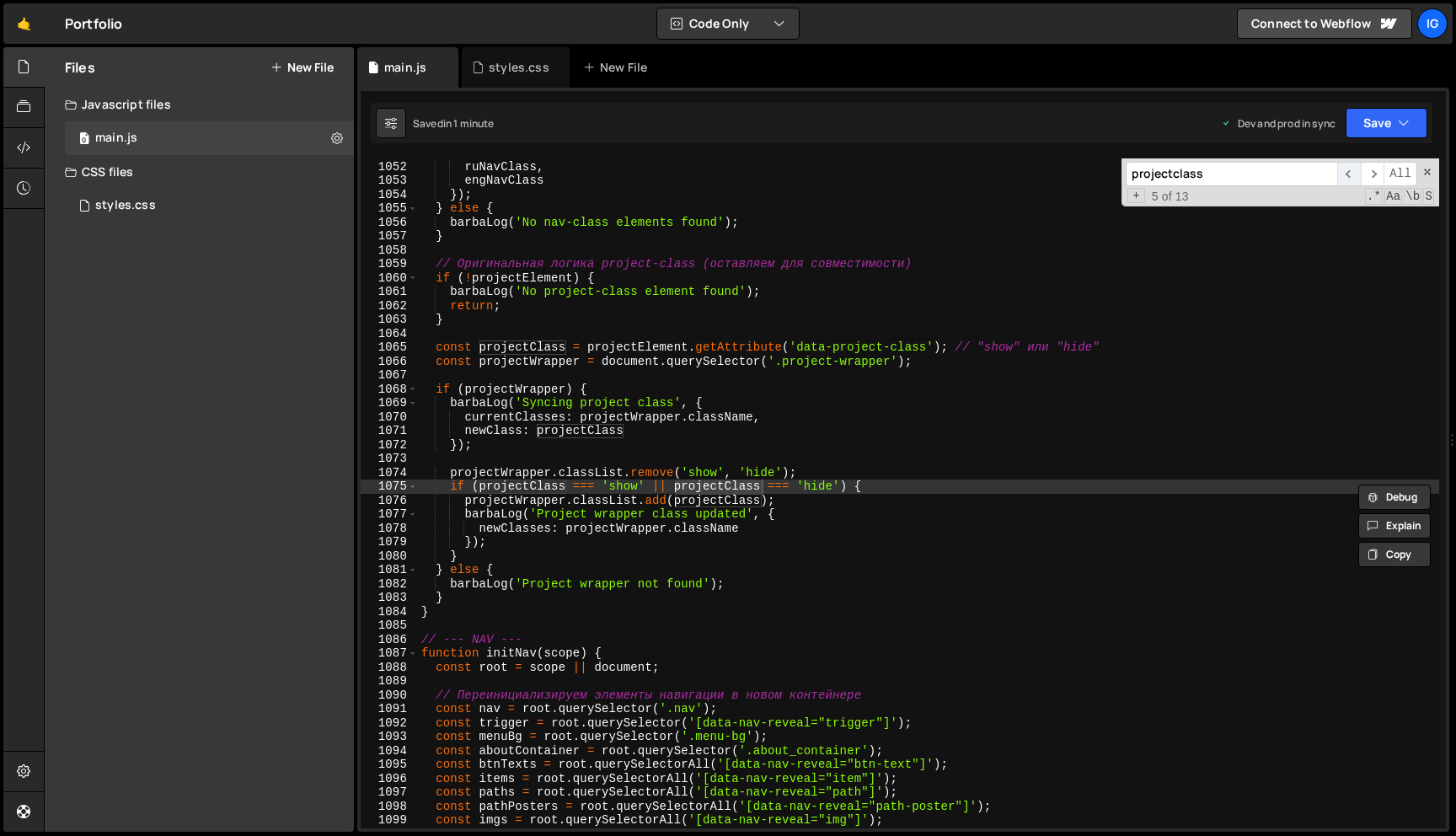
click at [1352, 178] on span "​" at bounding box center [1349, 174] width 24 height 24
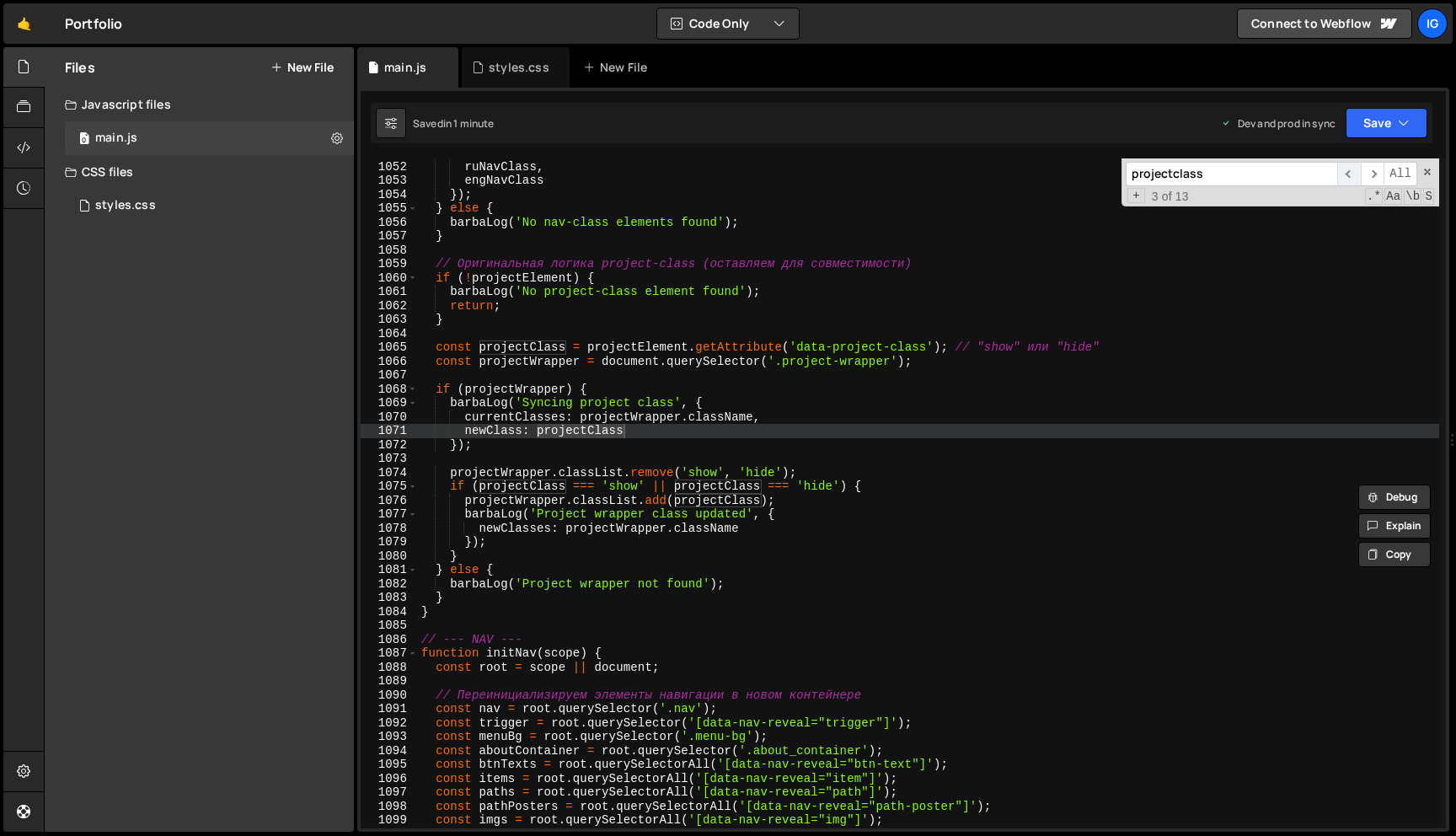
click at [1352, 178] on span "​" at bounding box center [1349, 174] width 24 height 24
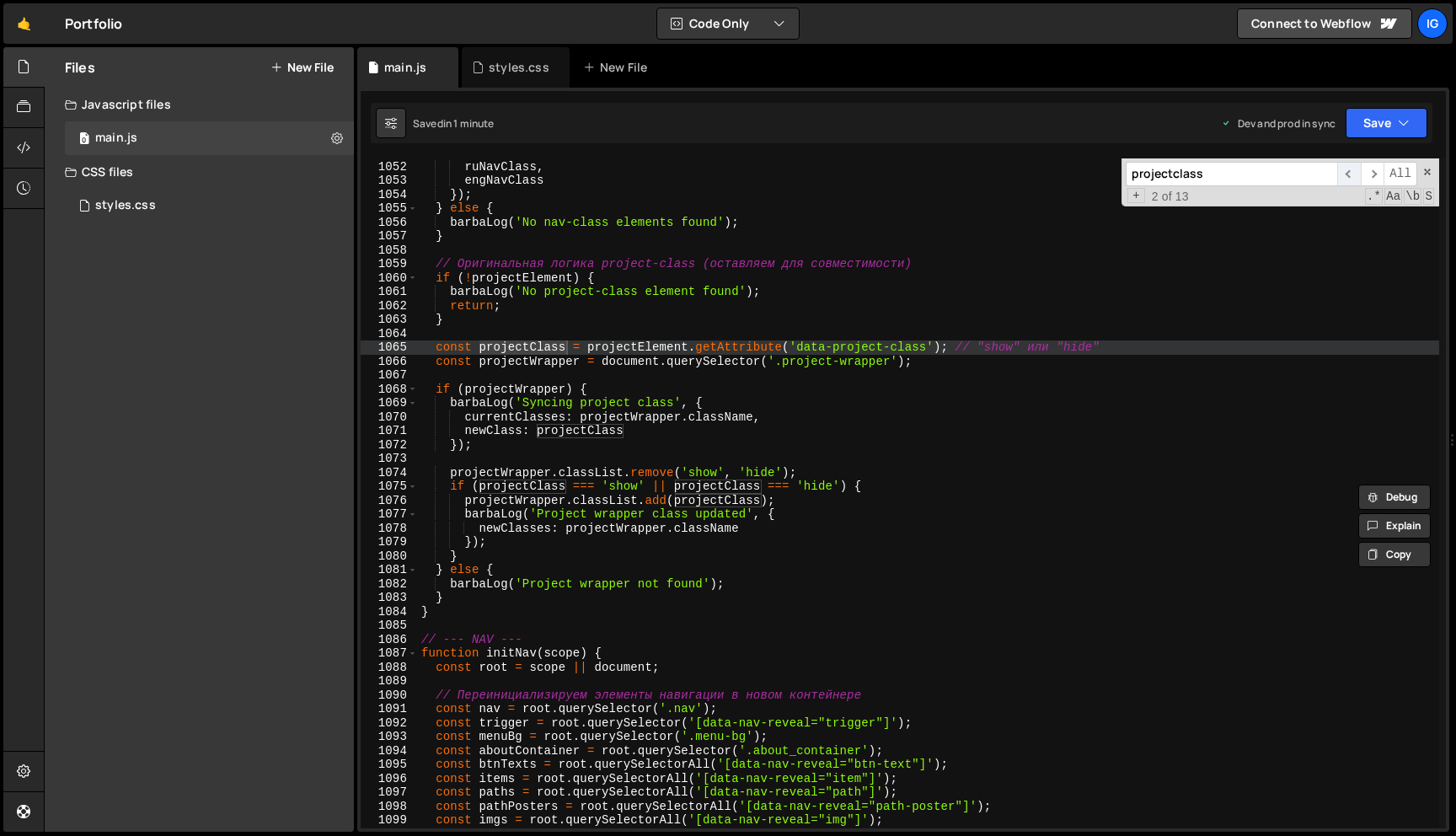
click at [1352, 178] on span "​" at bounding box center [1349, 174] width 24 height 24
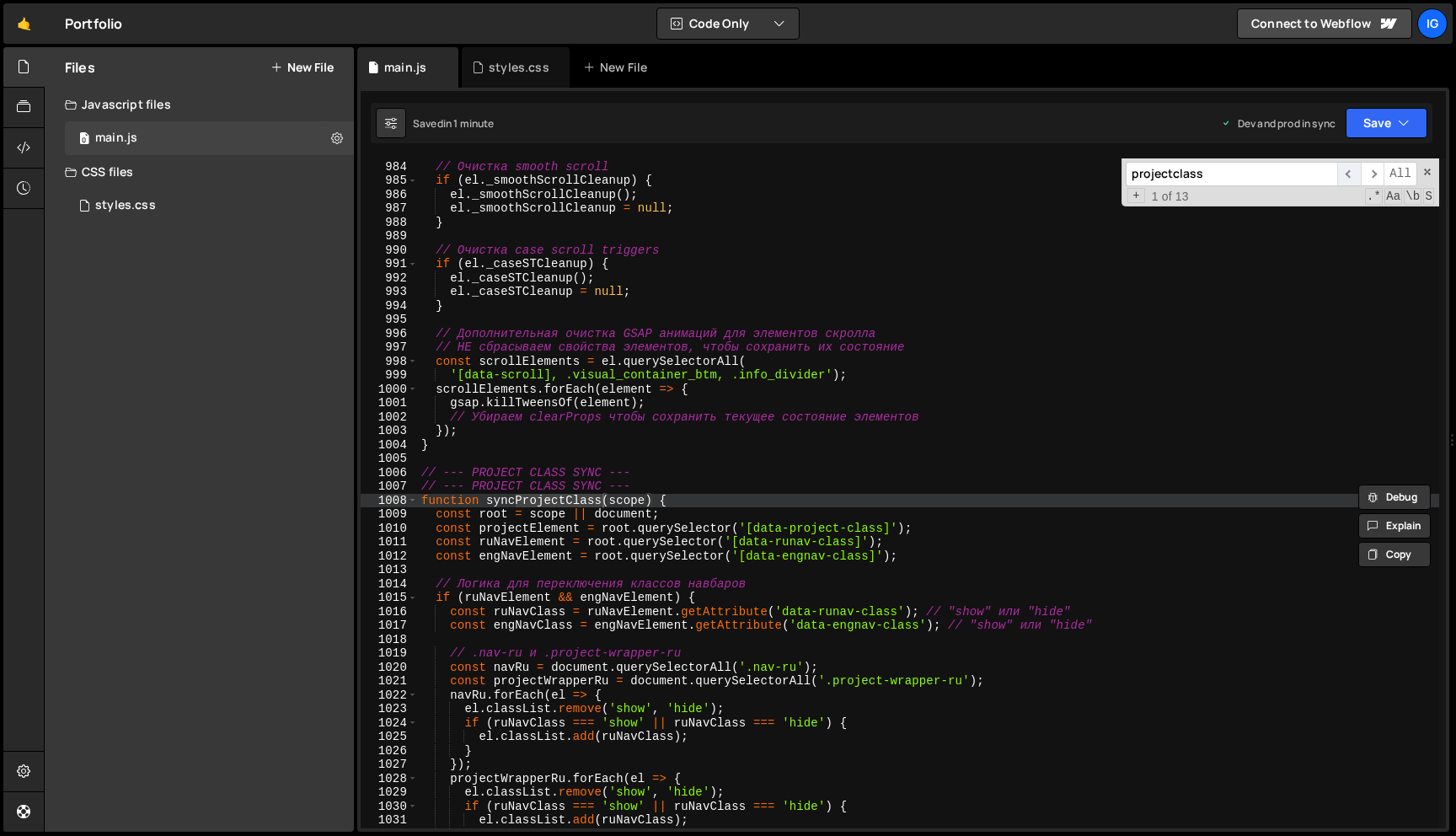
click at [1352, 178] on span "​" at bounding box center [1349, 174] width 24 height 24
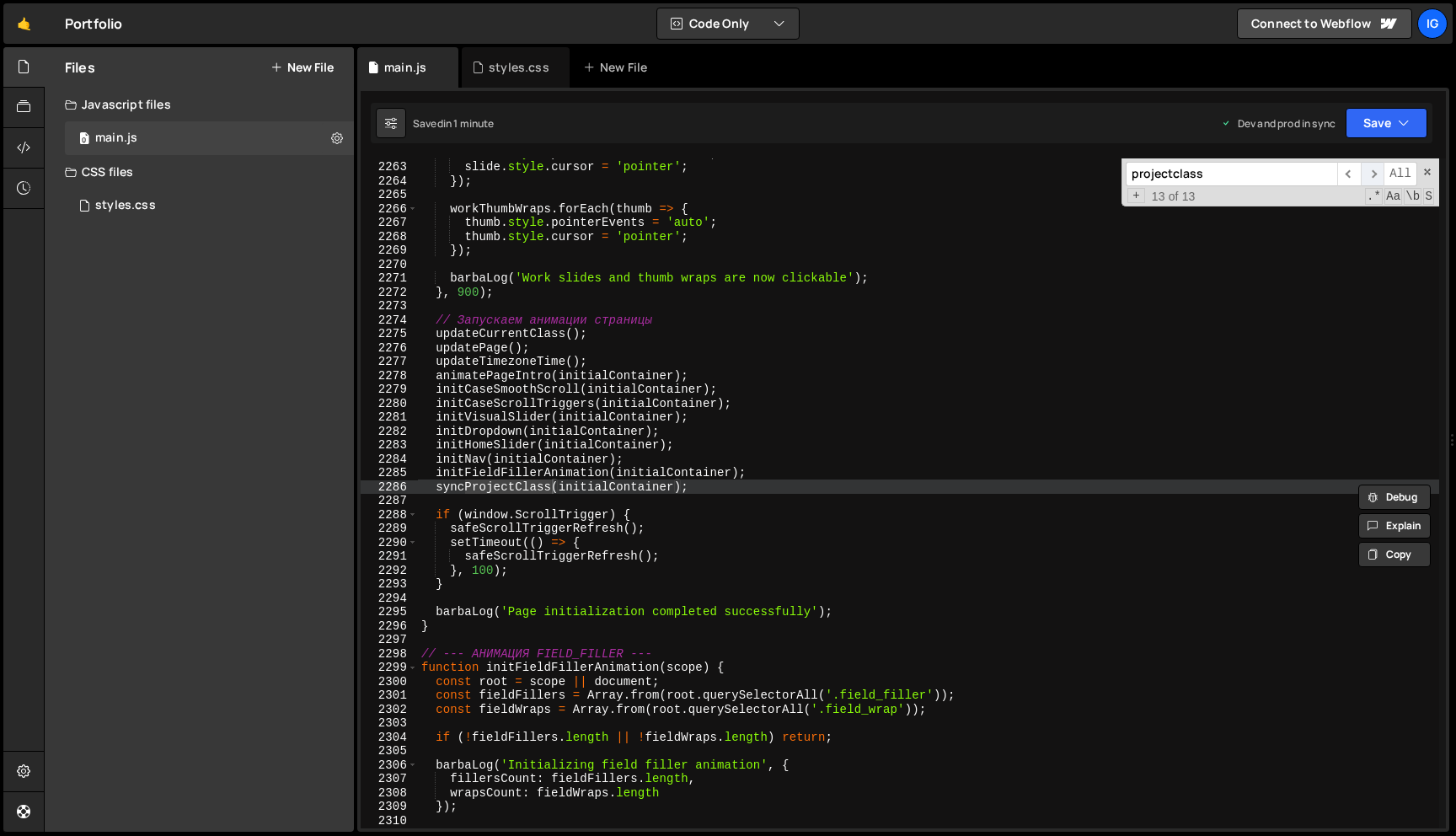
click at [1373, 170] on span "​" at bounding box center [1373, 174] width 24 height 24
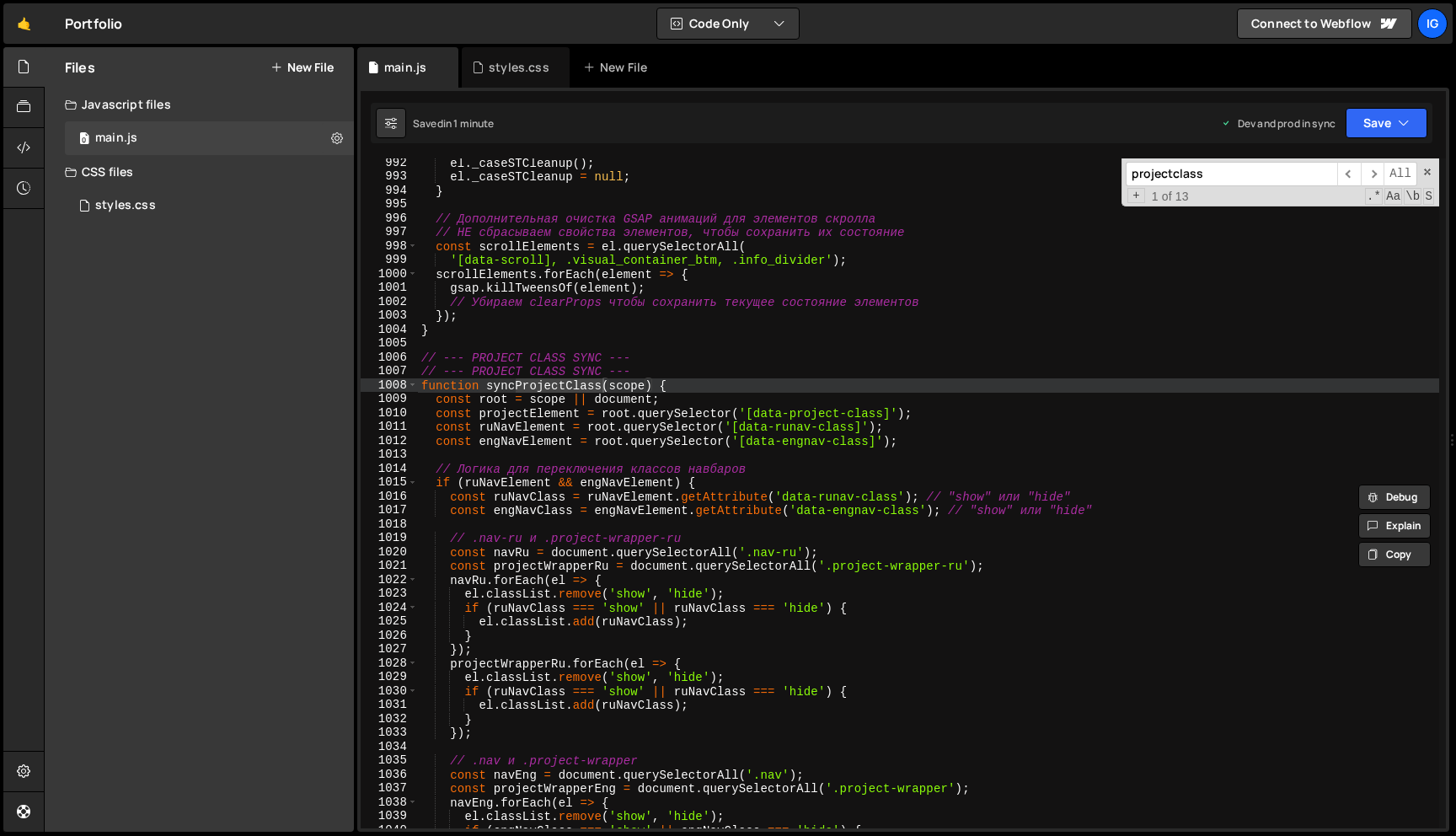
scroll to position [11132, 0]
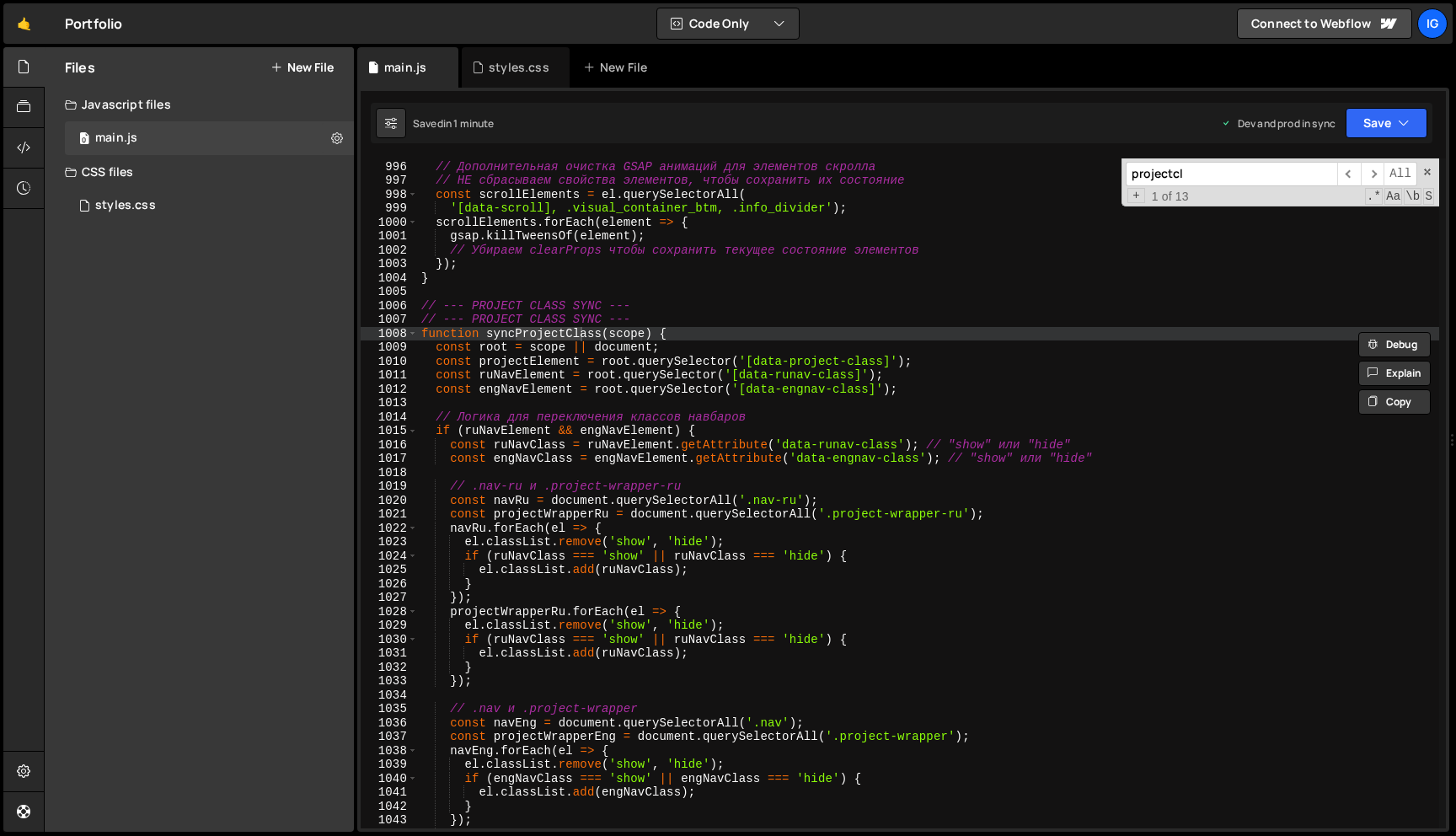
type input "projectcl"
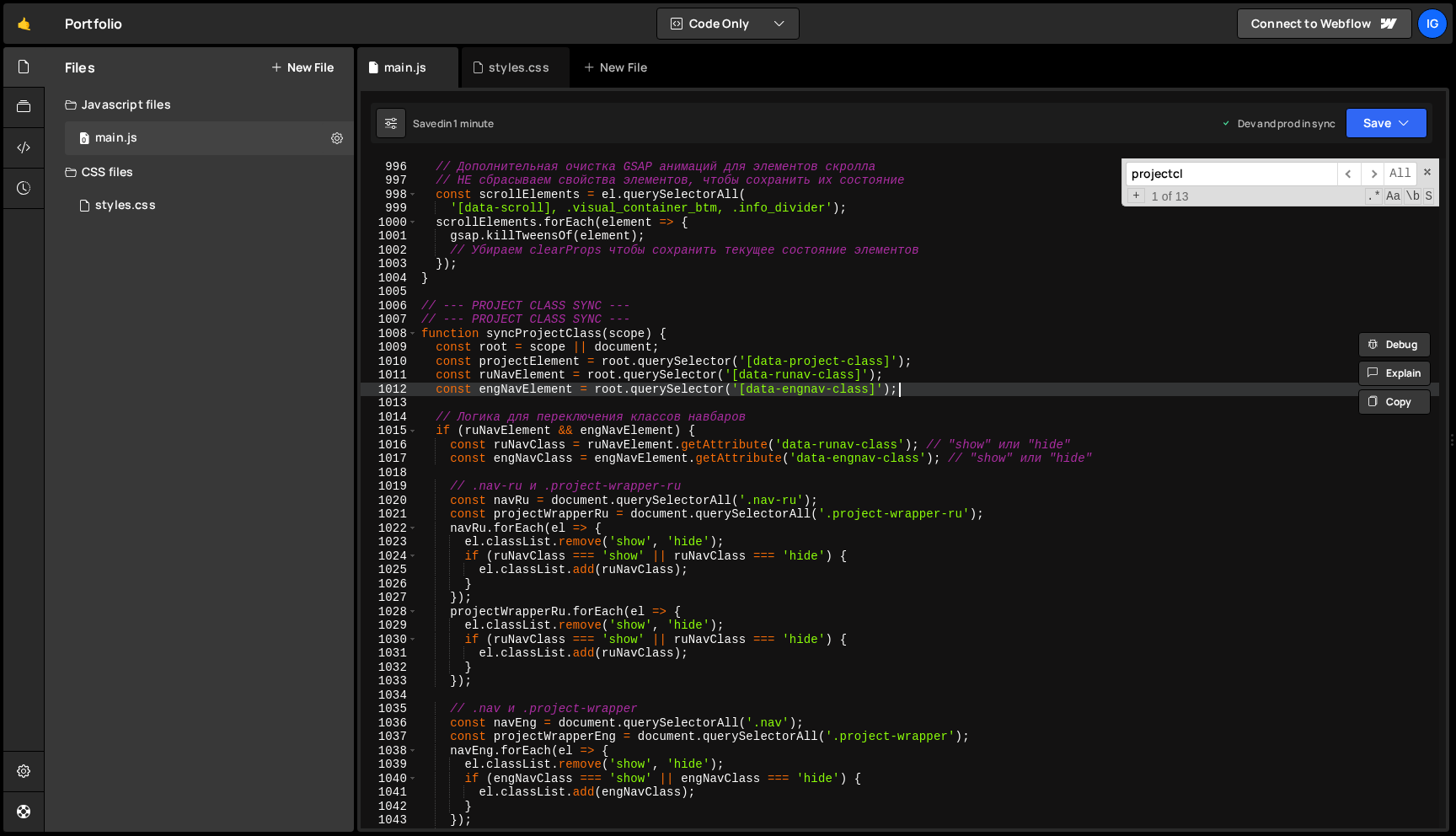
click at [902, 396] on div "// Дополнительная очистка GSAP анимаций для элементов скролла // НЕ сбрасываем …" at bounding box center [928, 494] width 1021 height 697
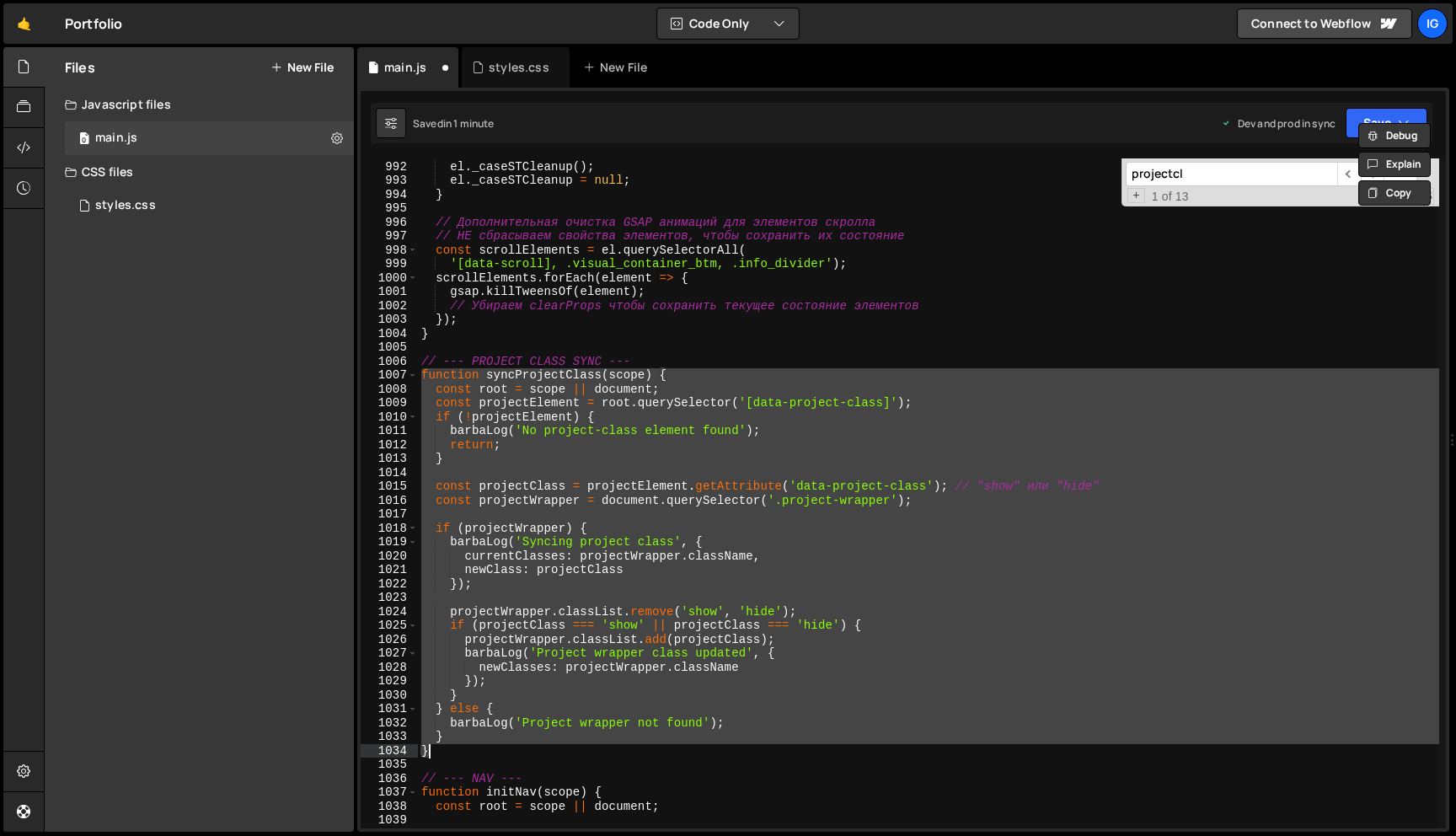
scroll to position [11321, 0]
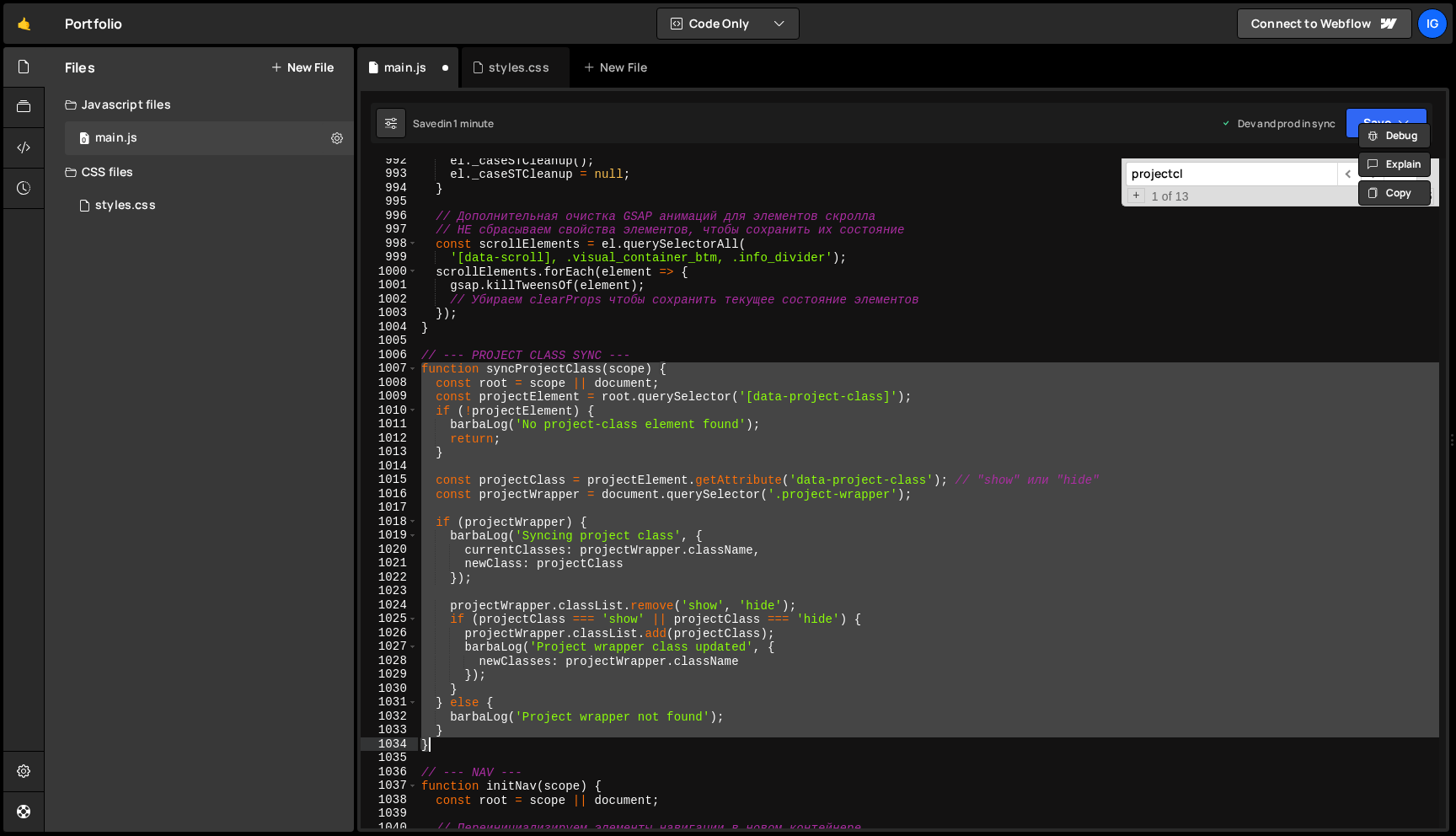
click at [896, 424] on div "el . _caseSTCleanup ( ) ; el . _caseSTCleanup = null ; } // Дополнительная очис…" at bounding box center [928, 493] width 1021 height 669
type textarea "barbaLog('No project-class element found');"
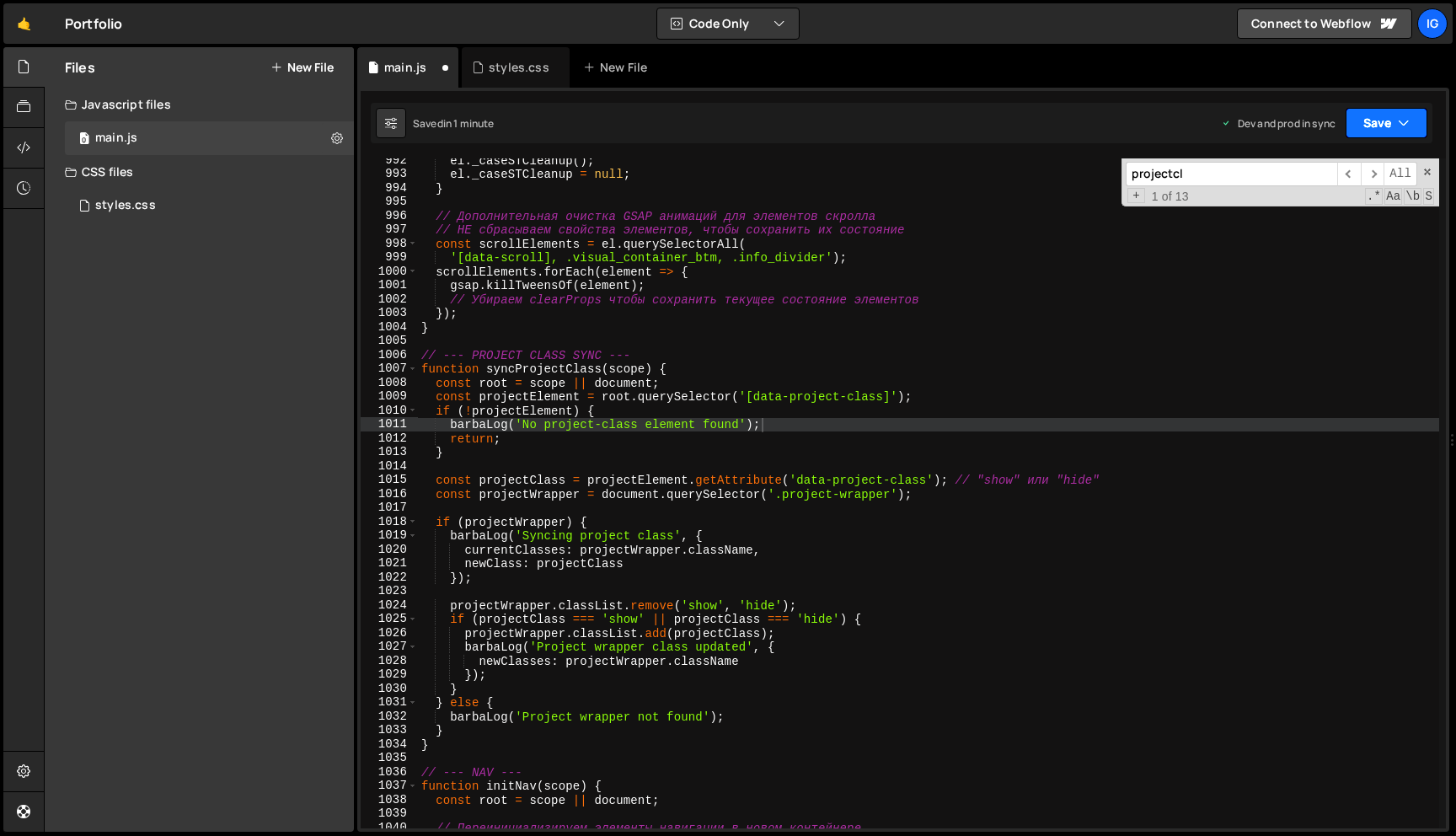
click at [1363, 135] on button "Save" at bounding box center [1387, 123] width 82 height 30
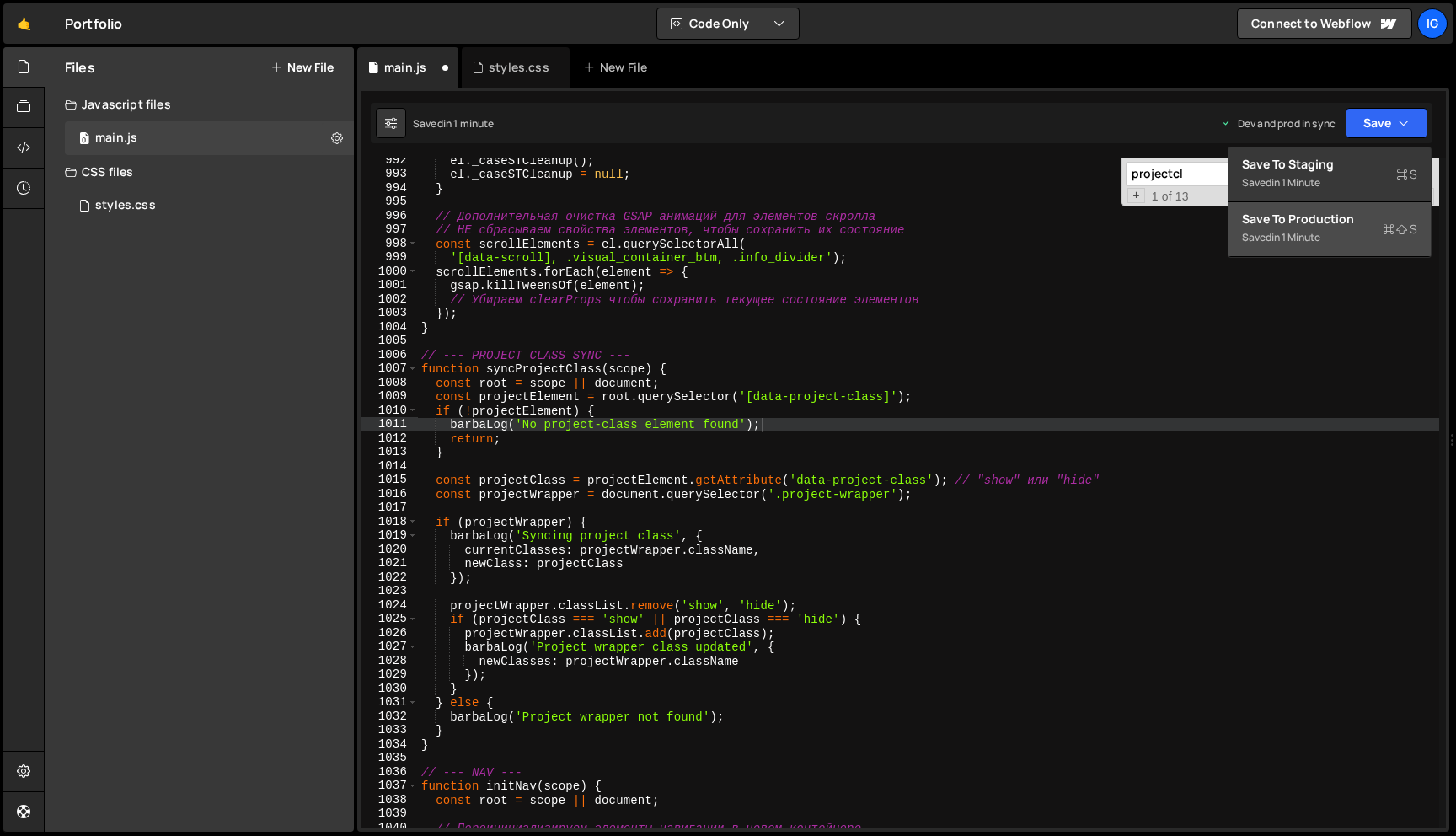
click at [1328, 230] on div "Saved in 1 minute" at bounding box center [1329, 238] width 175 height 20
